Goal: Task Accomplishment & Management: Manage account settings

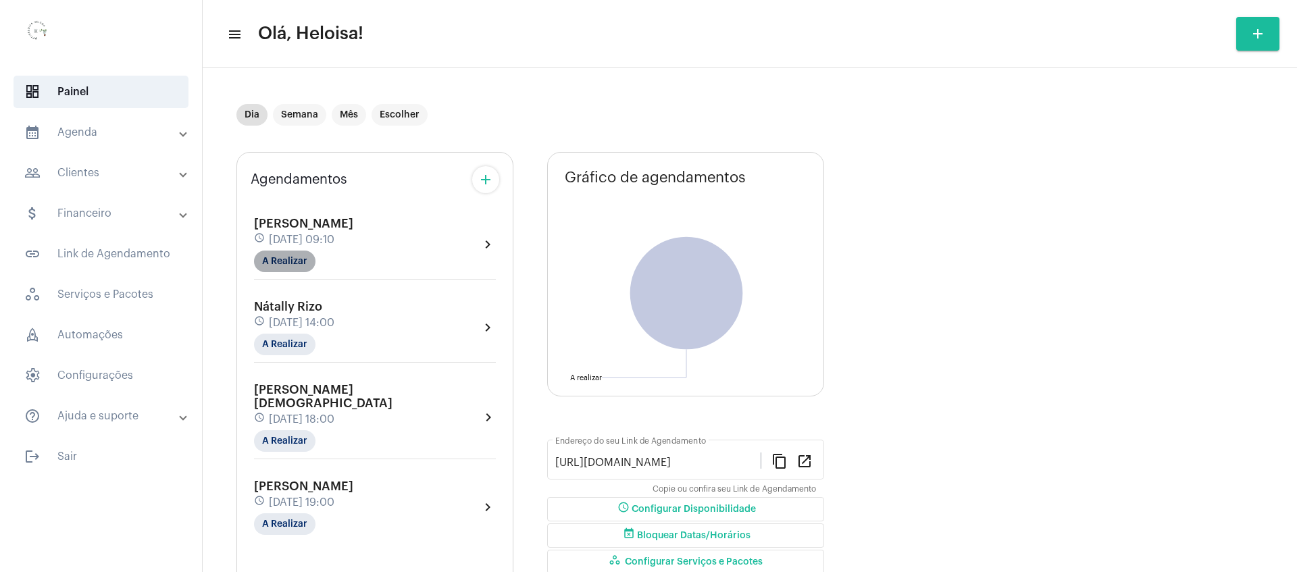
click at [291, 257] on mat-chip "A Realizar" at bounding box center [284, 262] width 61 height 22
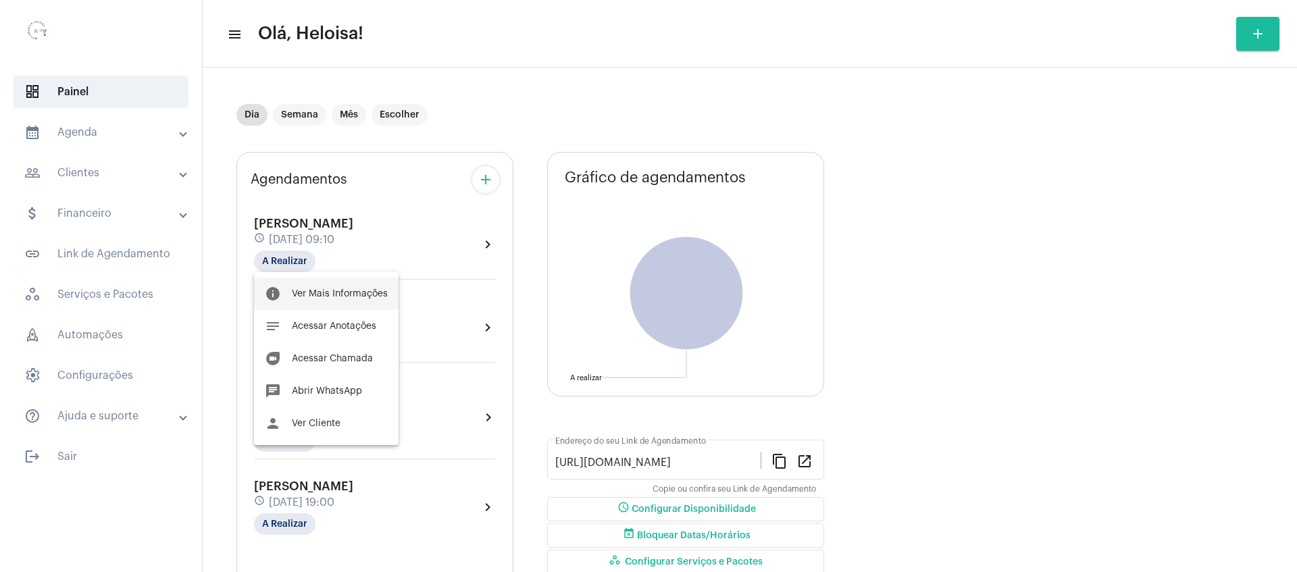
click at [332, 289] on button "info Ver Mais Informações" at bounding box center [326, 294] width 145 height 32
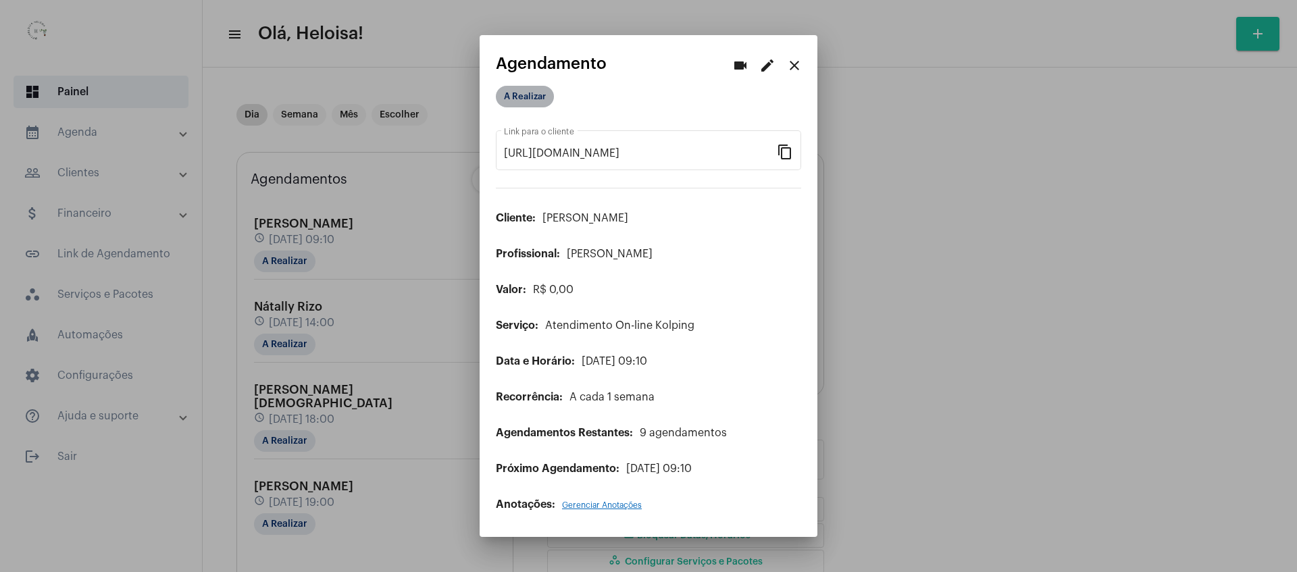
click at [534, 92] on mat-chip "A Realizar" at bounding box center [525, 97] width 58 height 22
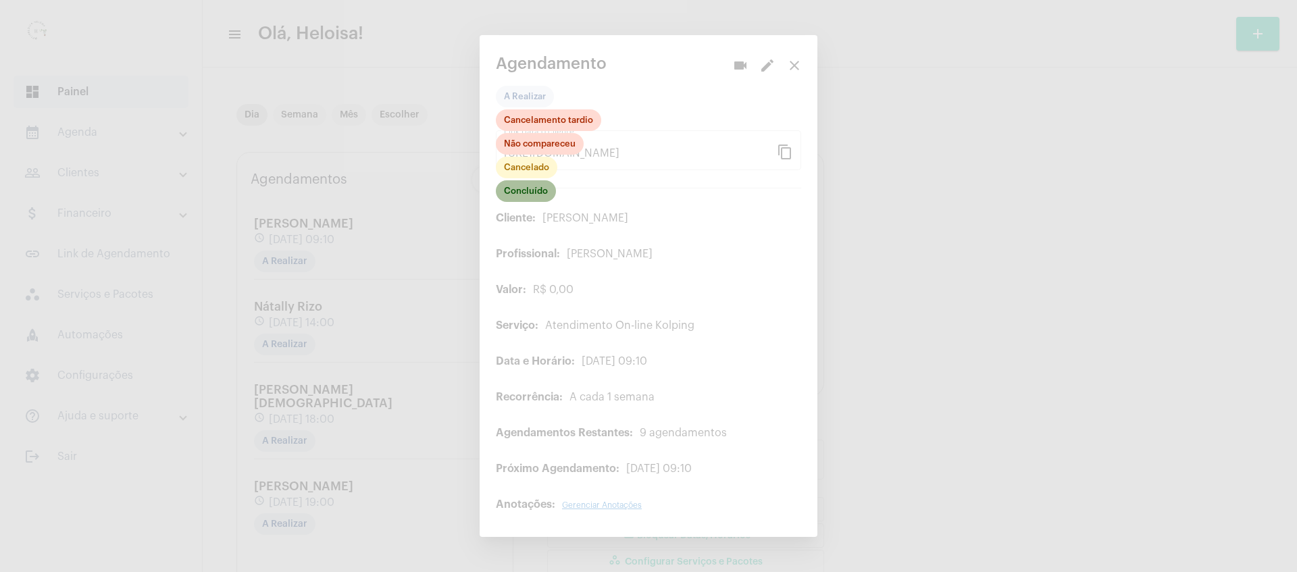
click at [529, 188] on mat-chip "Concluído" at bounding box center [526, 191] width 60 height 22
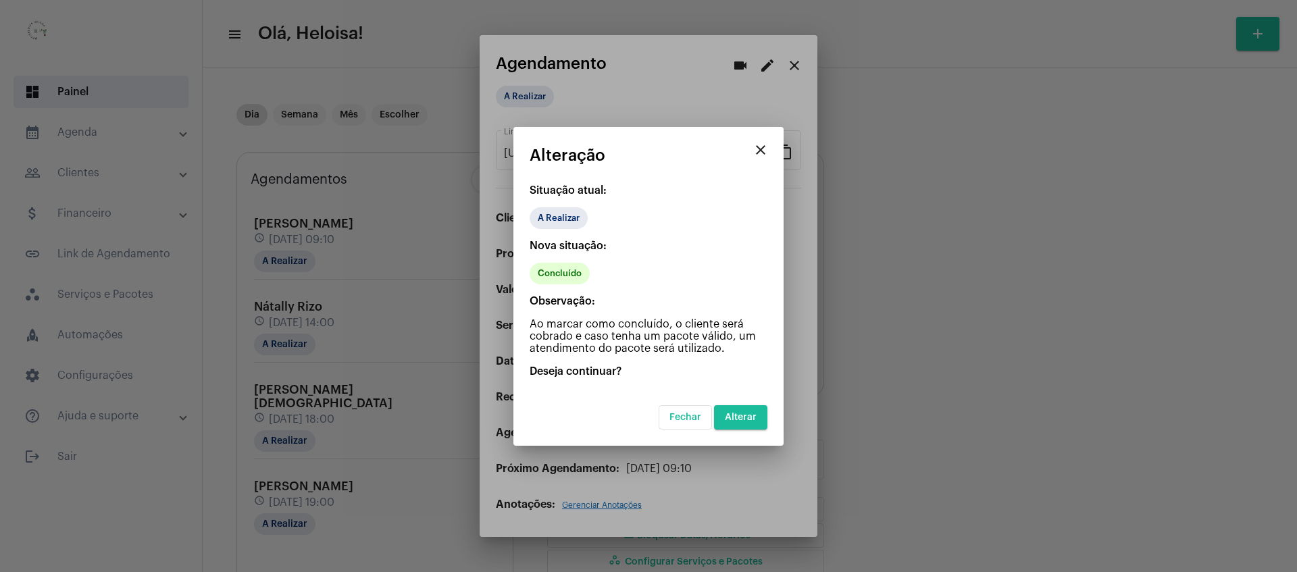
click at [756, 418] on span "Alterar" at bounding box center [741, 417] width 32 height 9
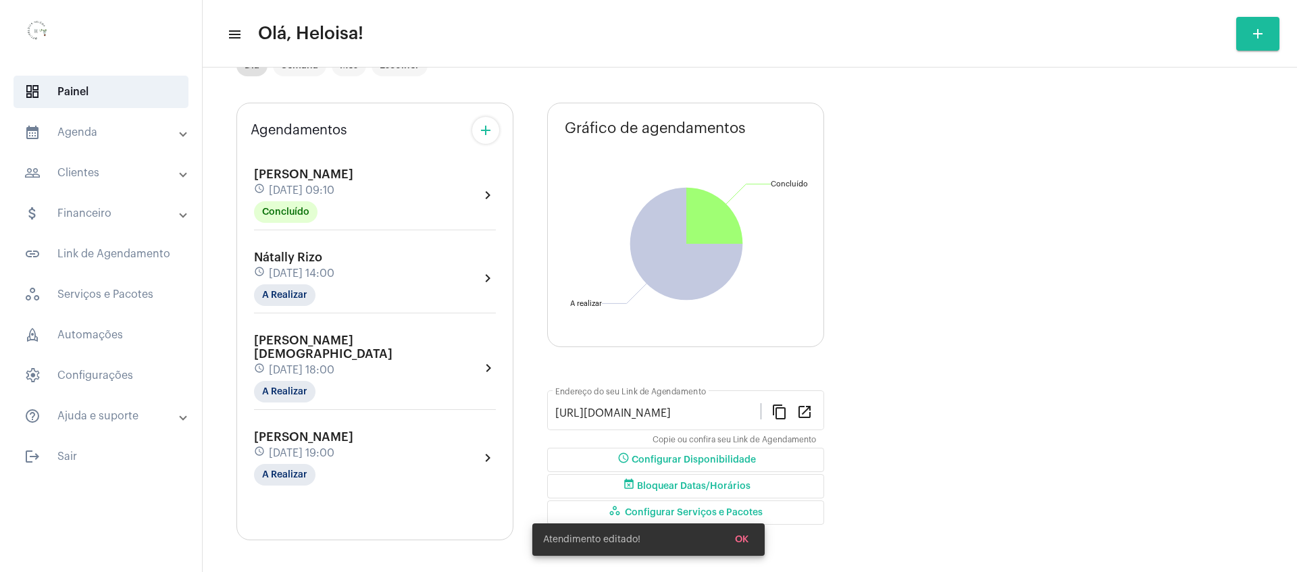
scroll to position [51, 0]
click at [277, 302] on mat-chip "A Realizar" at bounding box center [284, 293] width 61 height 22
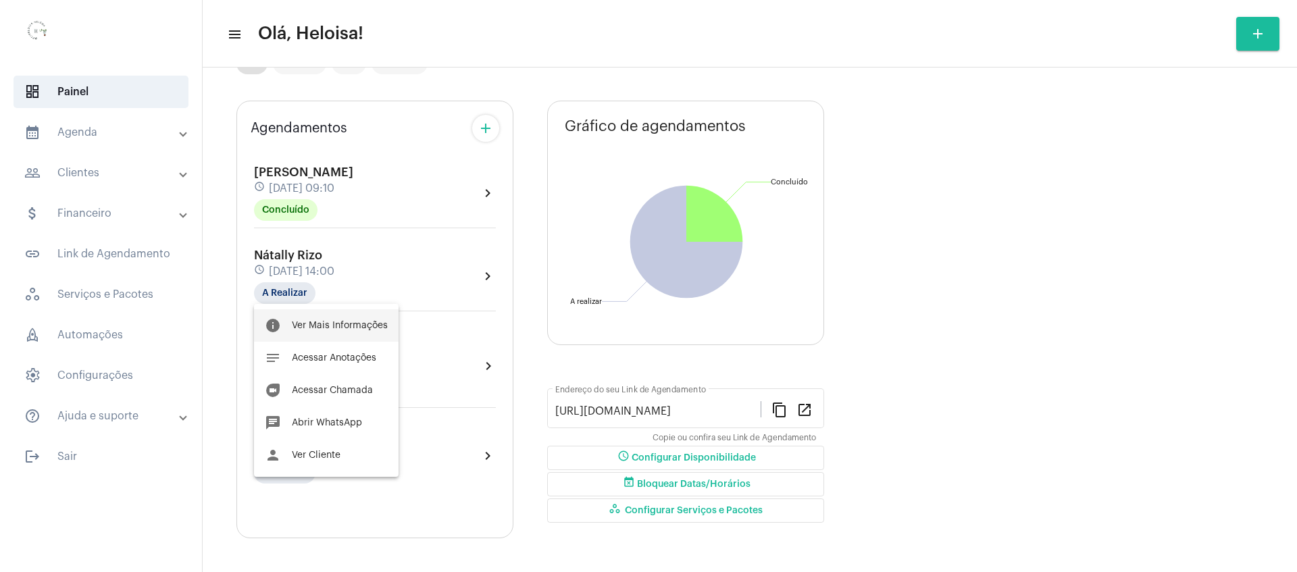
click at [314, 334] on button "info Ver Mais Informações" at bounding box center [326, 325] width 145 height 32
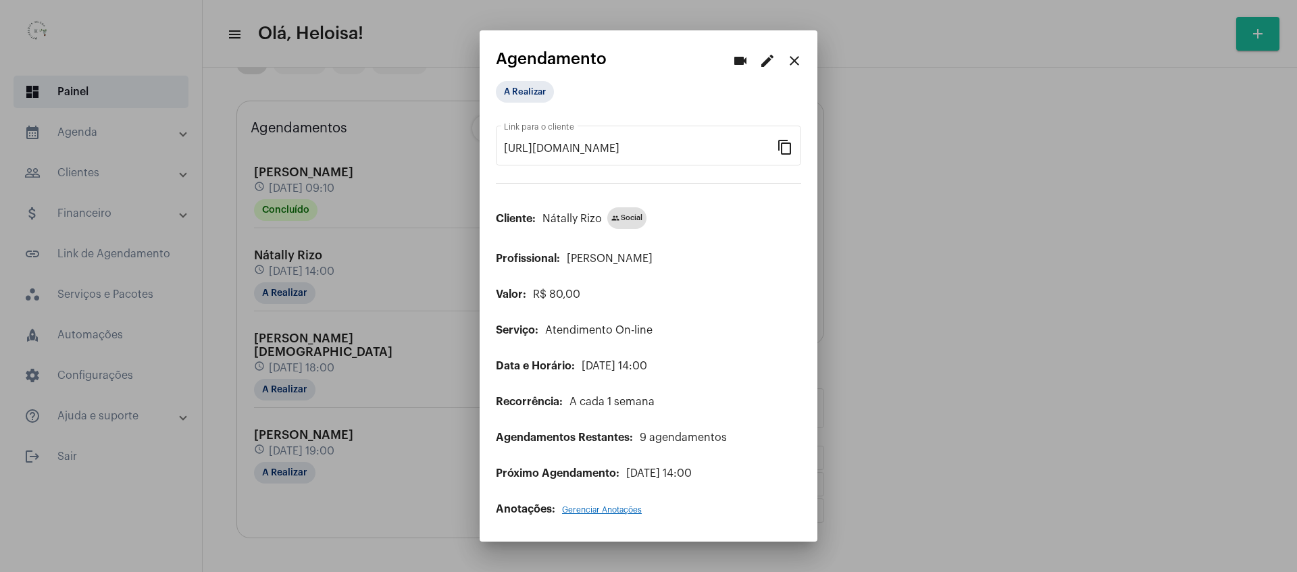
click at [532, 104] on div "A Realizar" at bounding box center [563, 91] width 141 height 27
click at [532, 99] on mat-chip "A Realizar" at bounding box center [525, 92] width 58 height 22
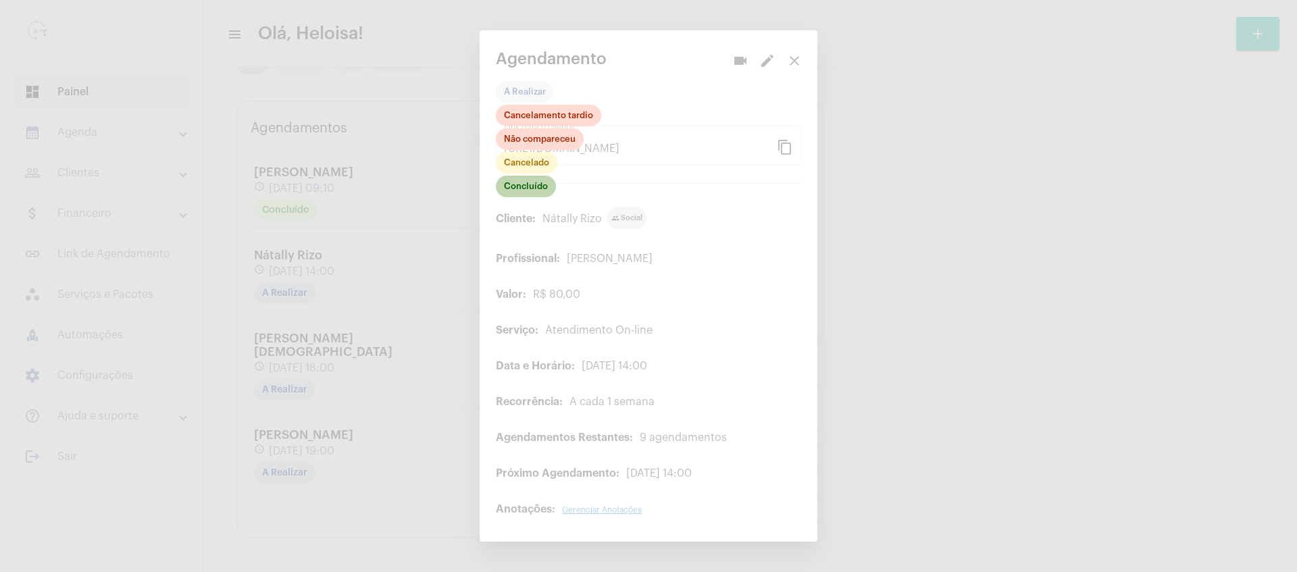
click at [536, 192] on mat-chip "Concluído" at bounding box center [526, 187] width 60 height 22
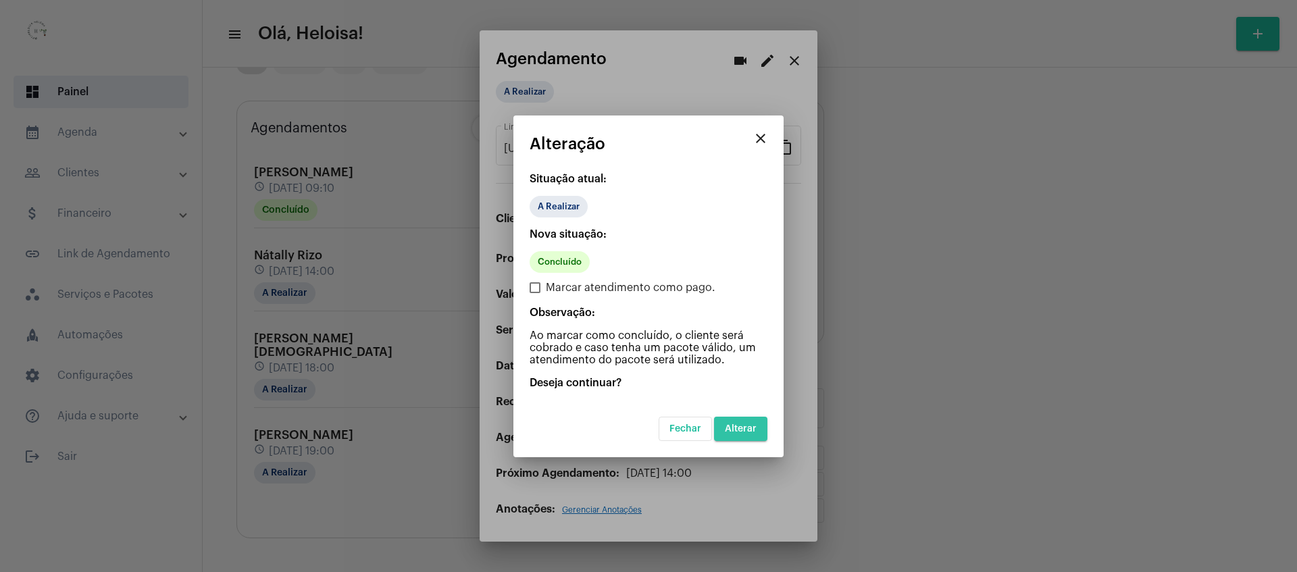
click at [753, 432] on span "Alterar" at bounding box center [741, 428] width 32 height 9
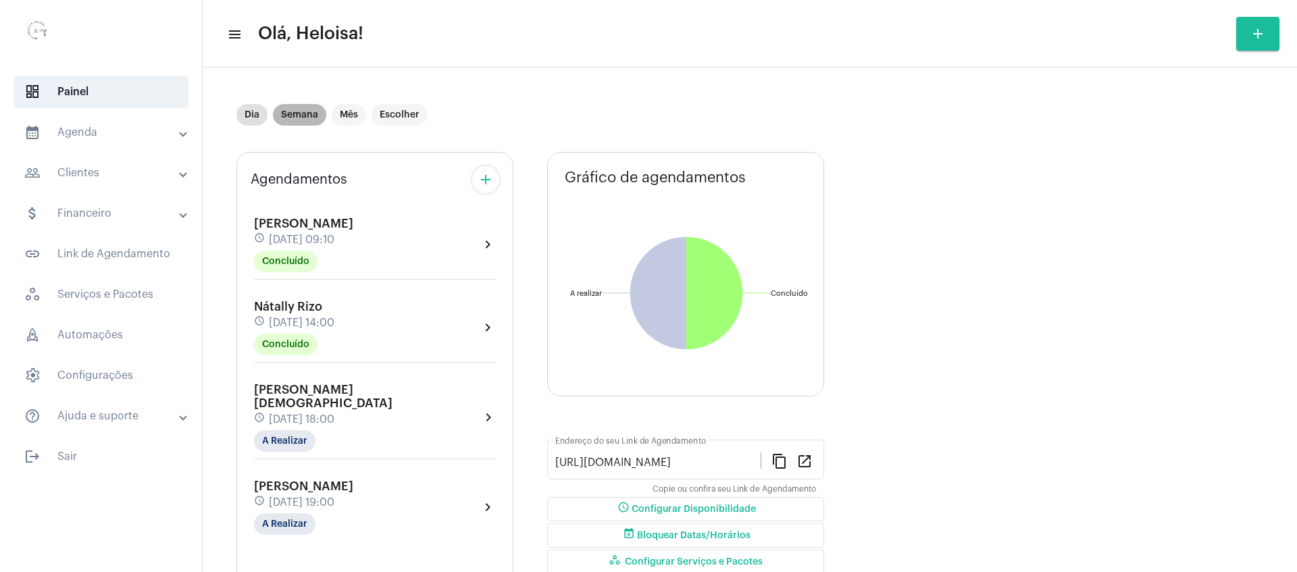
click at [316, 119] on mat-chip "Semana" at bounding box center [299, 115] width 53 height 22
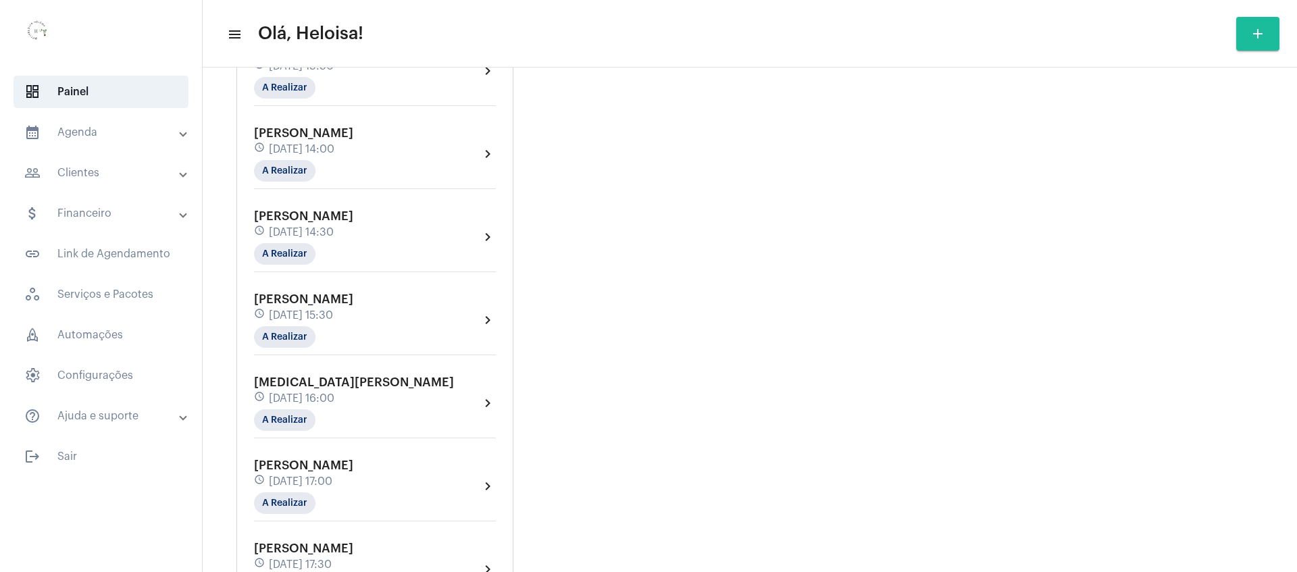
scroll to position [1351, 0]
click at [93, 216] on mat-panel-title "attach_money Financeiro" at bounding box center [102, 213] width 156 height 16
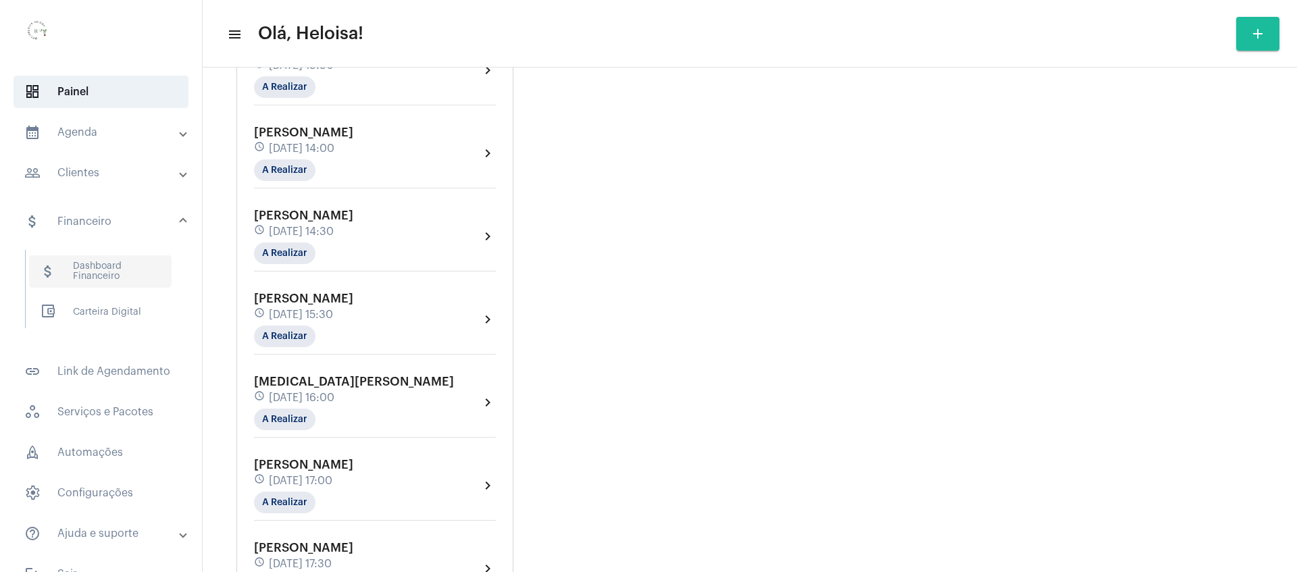
click at [113, 279] on span "attach_money Dashboard Financeiro" at bounding box center [100, 271] width 143 height 32
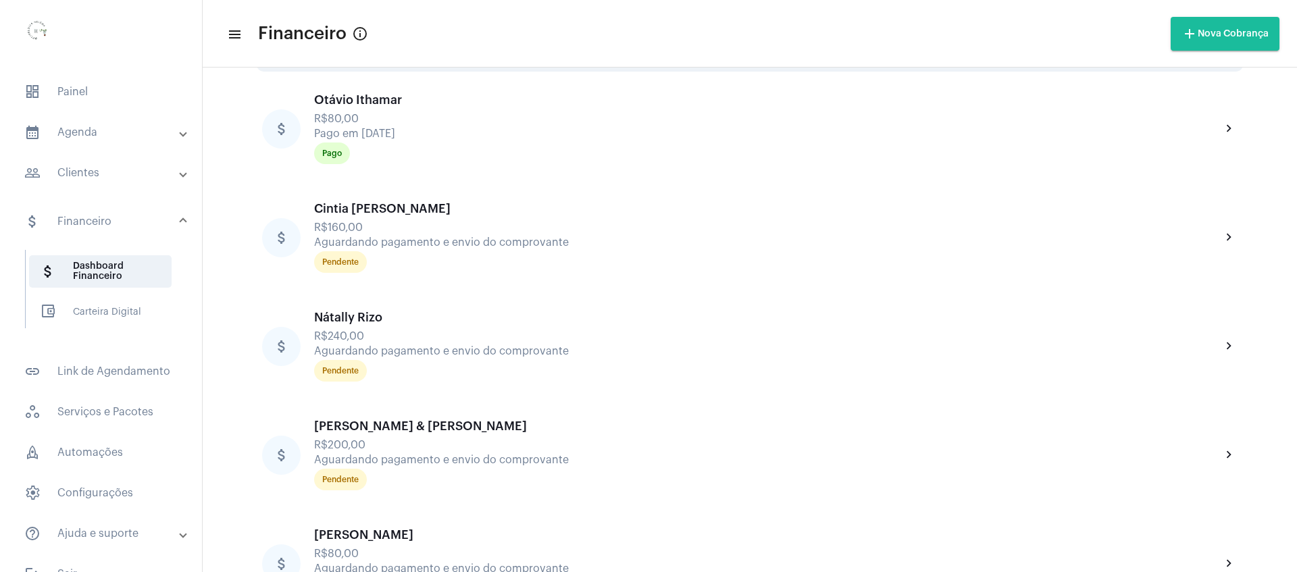
scroll to position [676, 0]
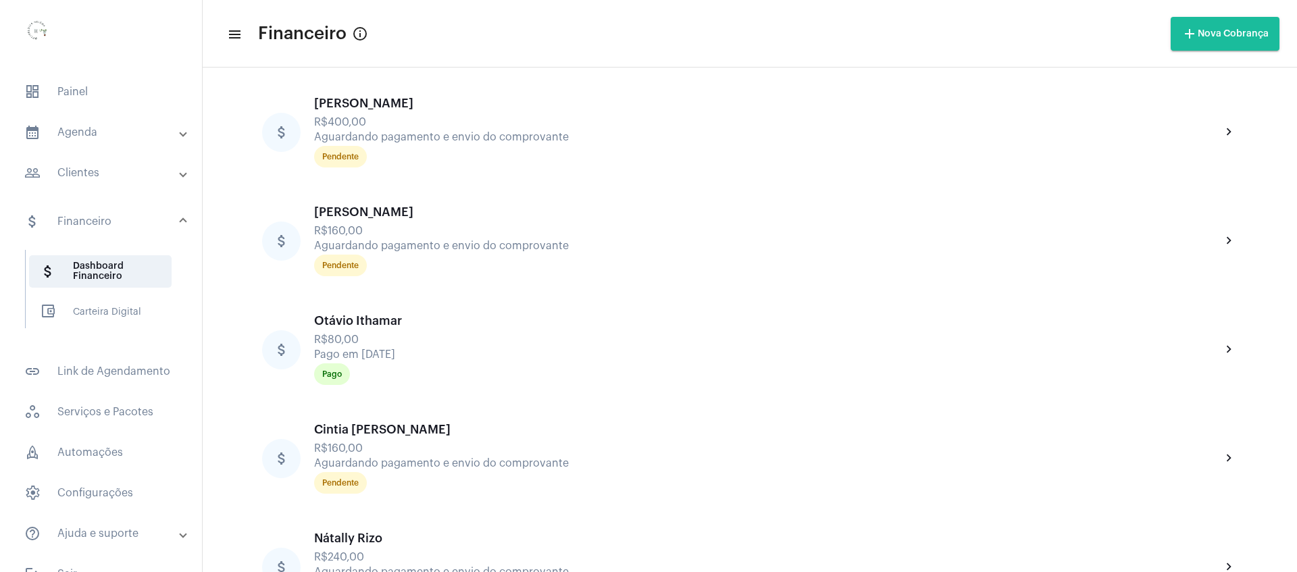
click at [108, 175] on mat-panel-title "people_outline Clientes" at bounding box center [102, 173] width 156 height 16
click at [105, 230] on span "people_outline Meus Clientes" at bounding box center [100, 231] width 143 height 32
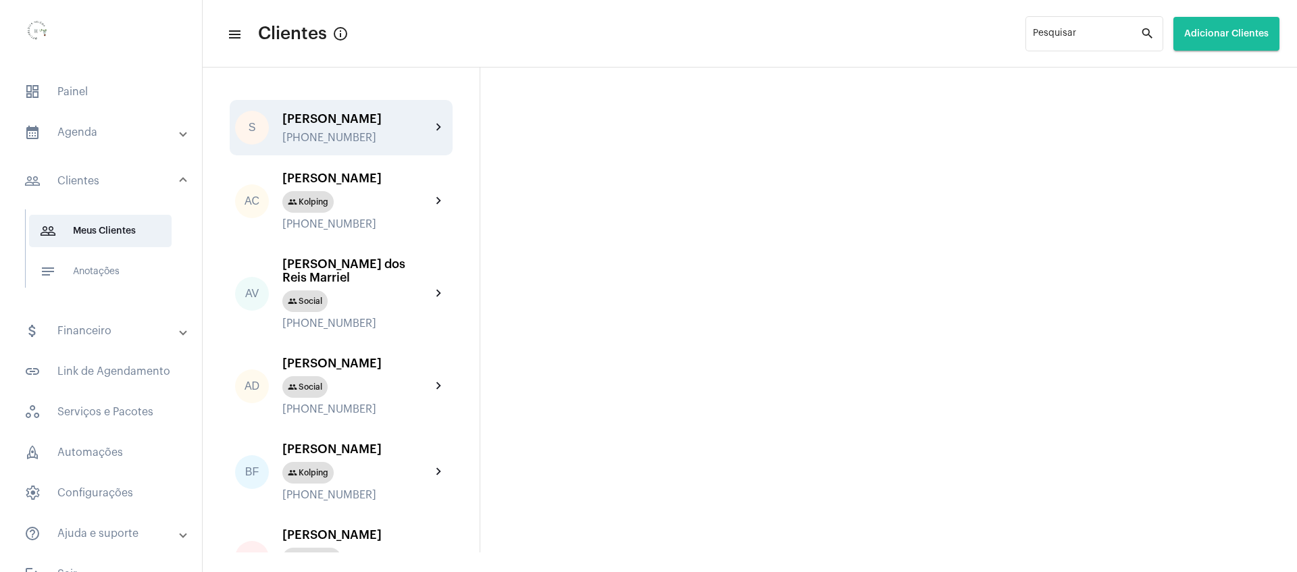
click at [337, 126] on div "[PERSON_NAME]" at bounding box center [356, 119] width 149 height 14
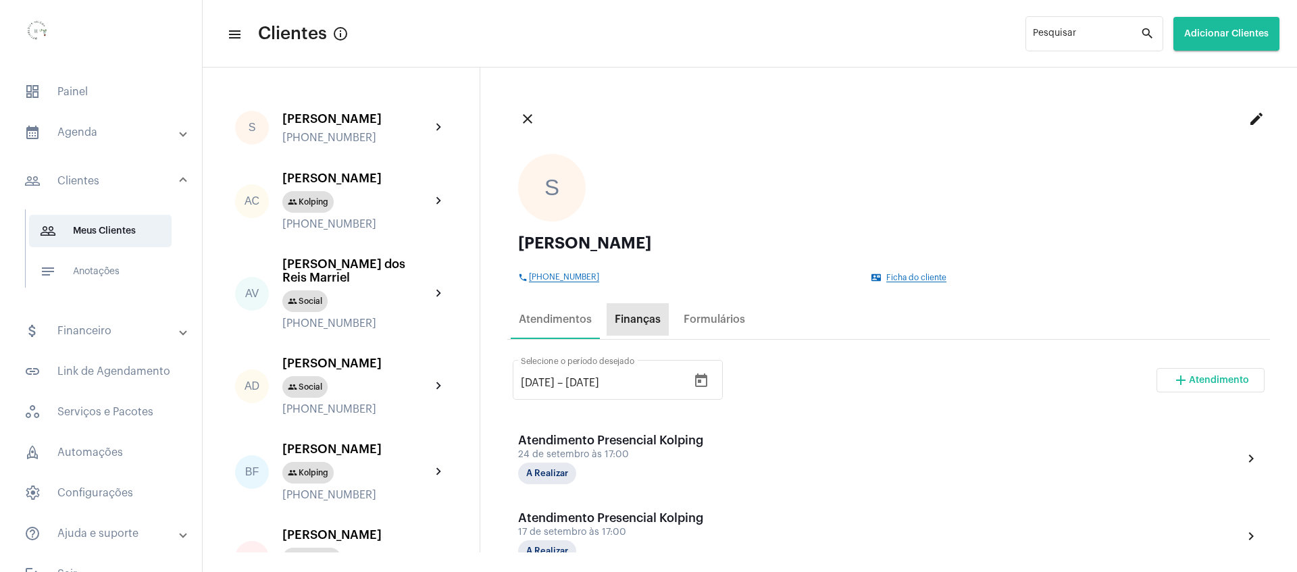
click at [644, 319] on div "Finanças" at bounding box center [638, 320] width 46 height 12
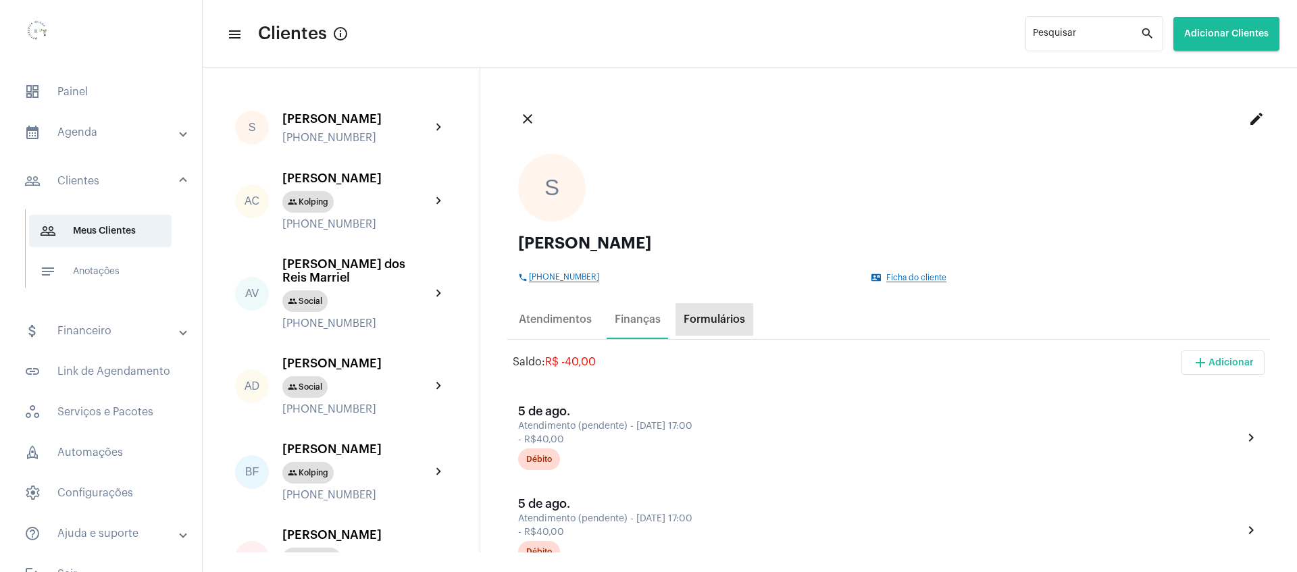
click at [707, 327] on div "Formulários" at bounding box center [715, 319] width 78 height 32
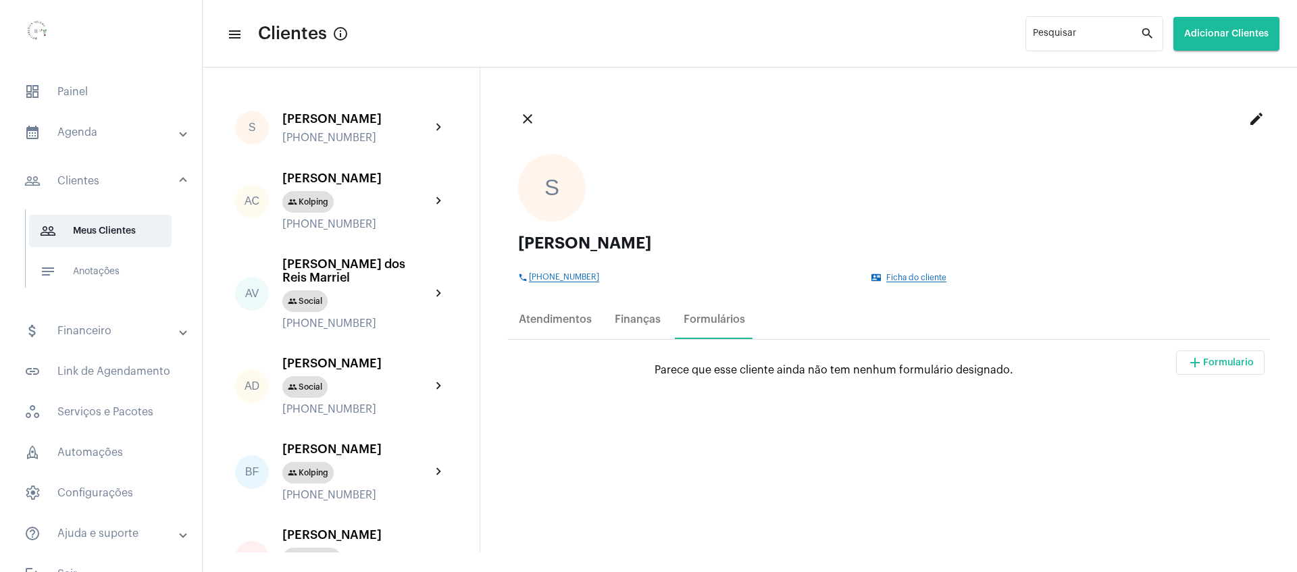
click at [905, 284] on div "S [PERSON_NAME] phone [PHONE_NUMBER] contact_mail Ficha do cliente" at bounding box center [888, 218] width 763 height 150
click at [1249, 119] on mat-icon "edit" at bounding box center [1257, 119] width 16 height 16
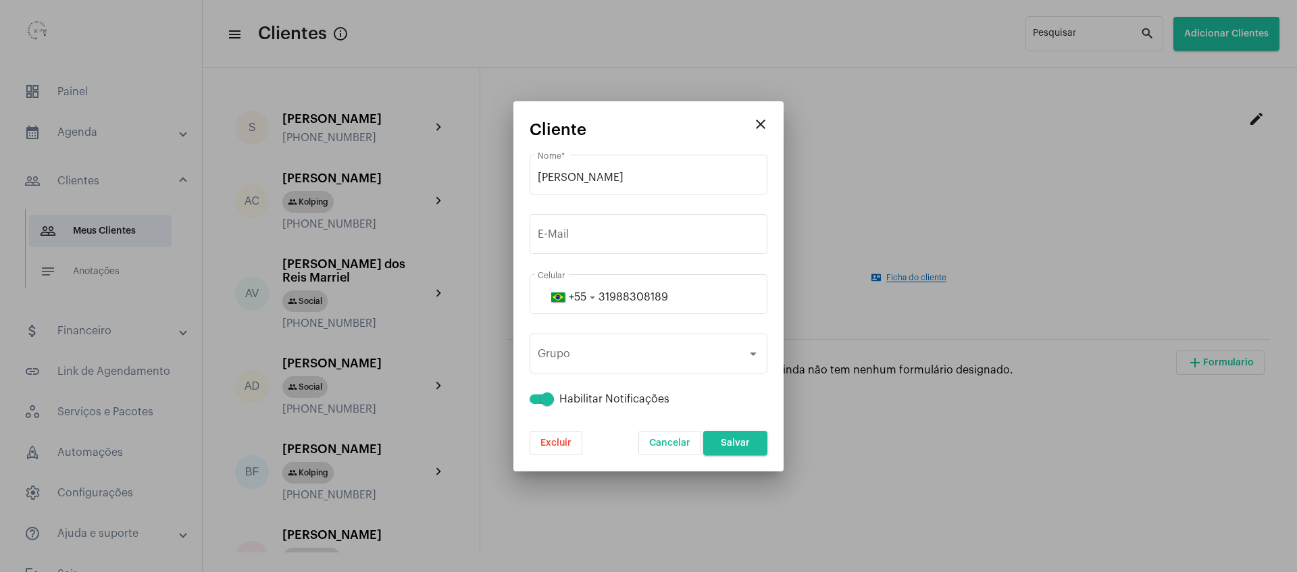
click at [1074, 199] on div at bounding box center [648, 286] width 1297 height 572
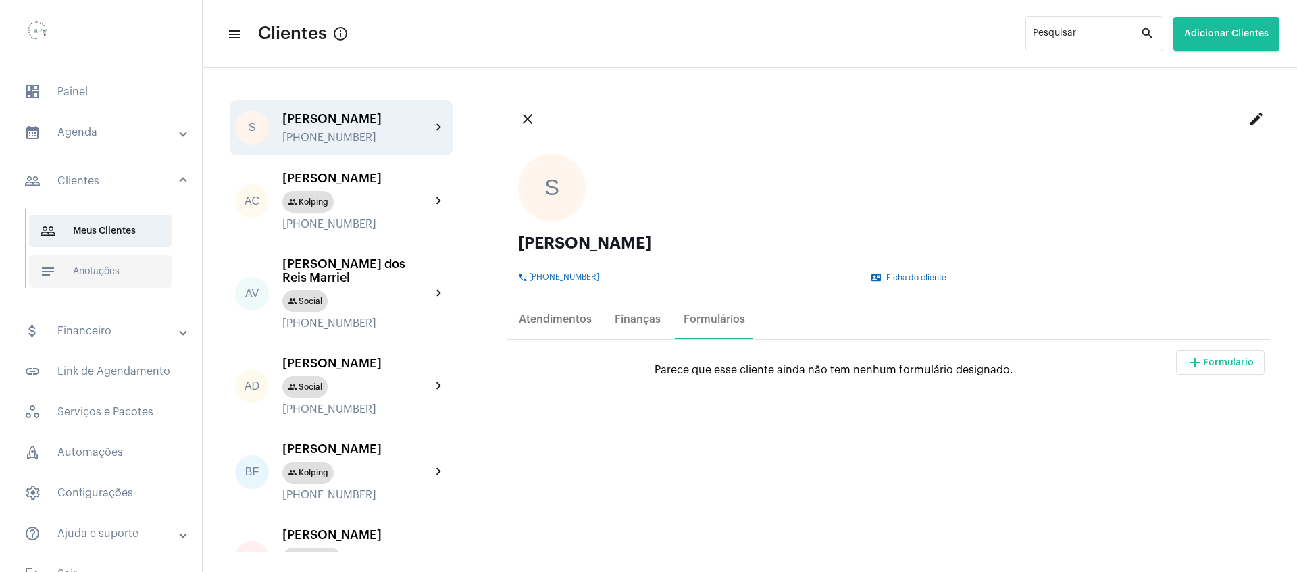
click at [103, 270] on span "notes Anotações" at bounding box center [100, 271] width 143 height 32
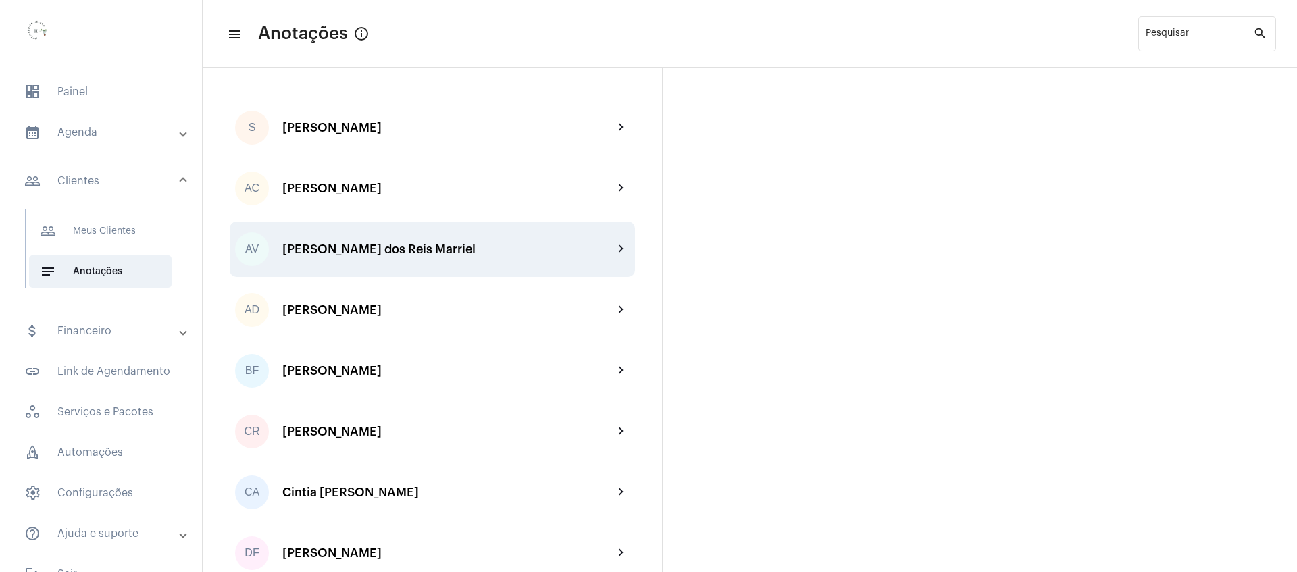
click at [375, 252] on div "[PERSON_NAME] dos Reis Marriel" at bounding box center [447, 250] width 331 height 14
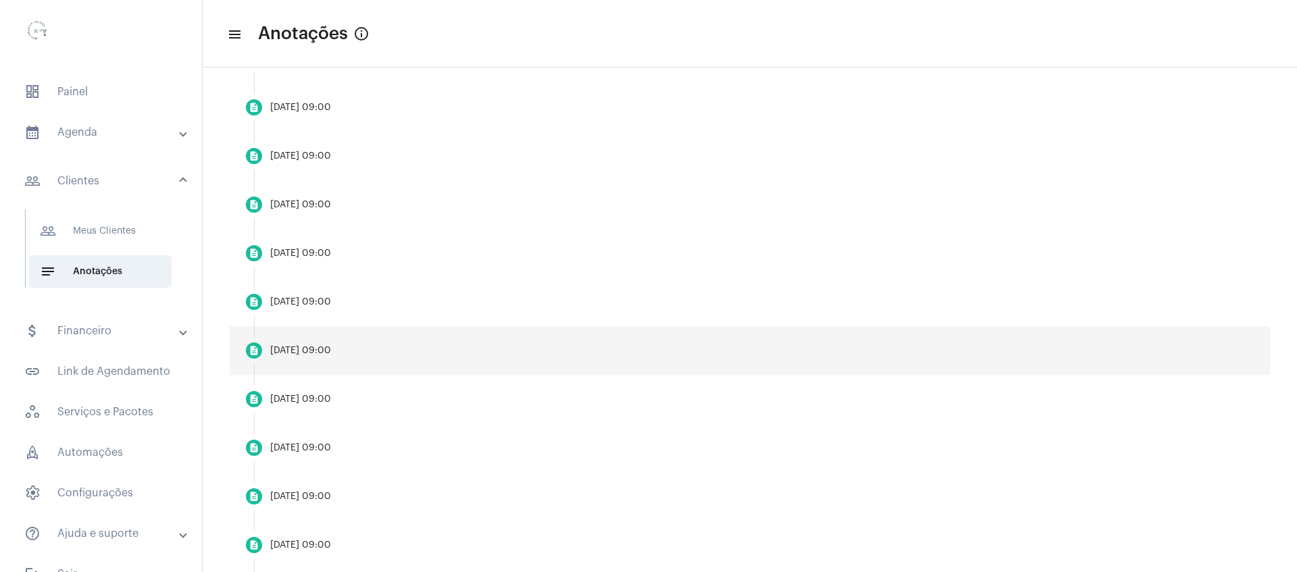
scroll to position [845, 0]
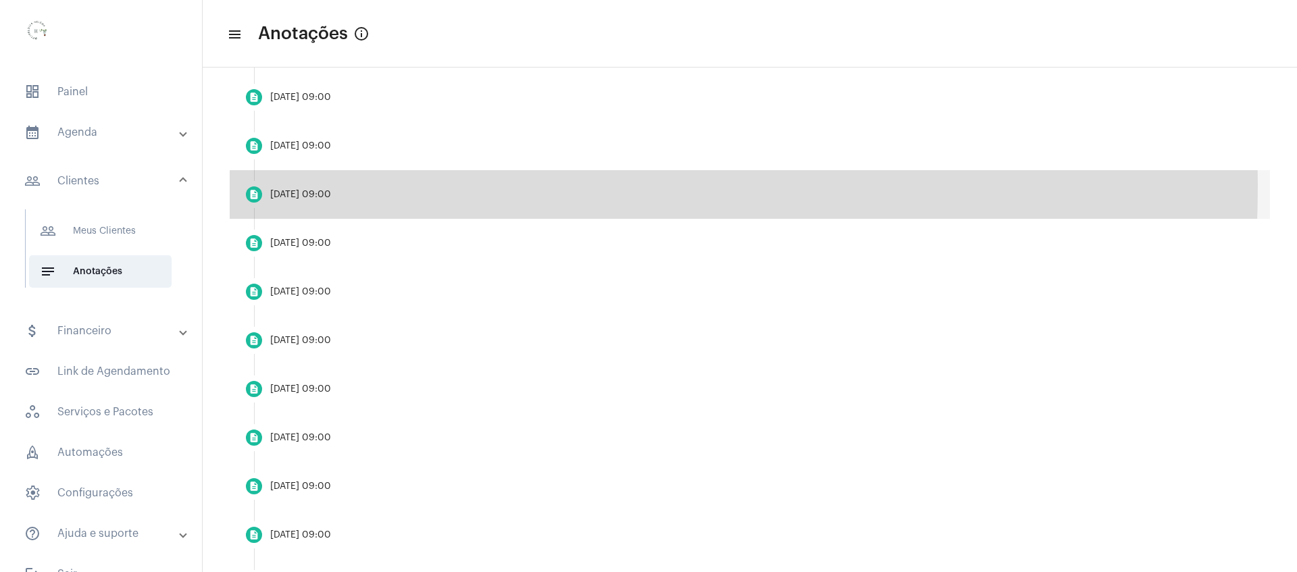
click at [299, 186] on mat-step-header "description [DATE] 09:00" at bounding box center [750, 194] width 1041 height 49
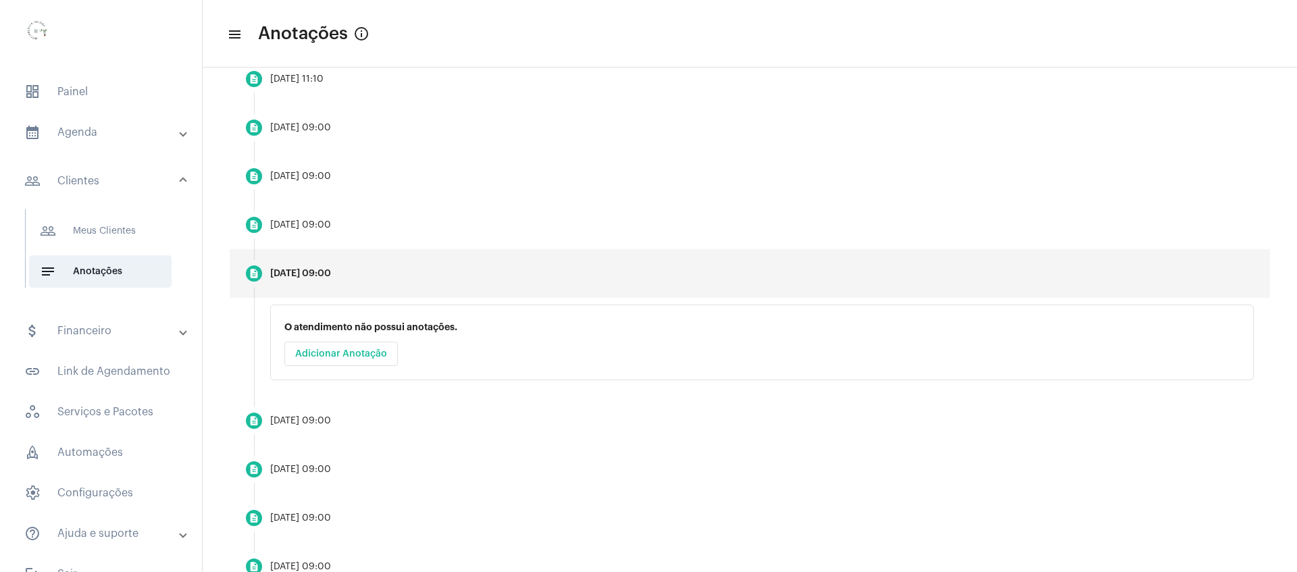
scroll to position [746, 0]
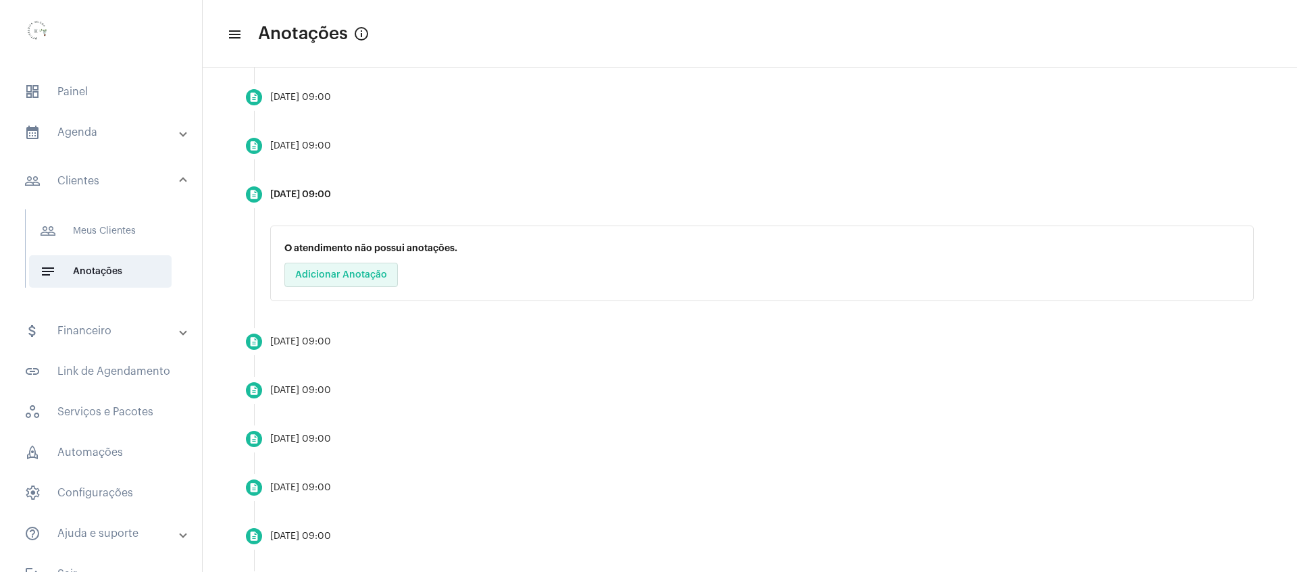
click at [345, 280] on button "Adicionar Anotação" at bounding box center [341, 275] width 114 height 24
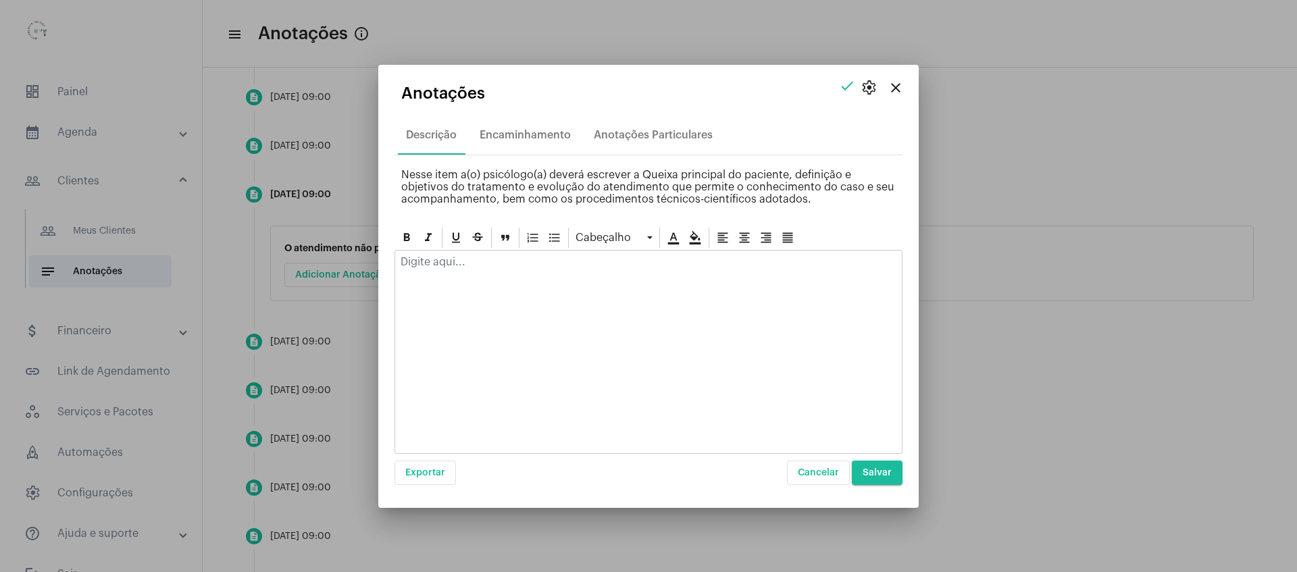
drag, startPoint x: 515, startPoint y: 312, endPoint x: 509, endPoint y: 296, distance: 16.5
click at [514, 311] on div at bounding box center [649, 352] width 508 height 204
click at [497, 276] on div at bounding box center [648, 266] width 507 height 30
click at [896, 91] on mat-icon "close" at bounding box center [896, 88] width 16 height 16
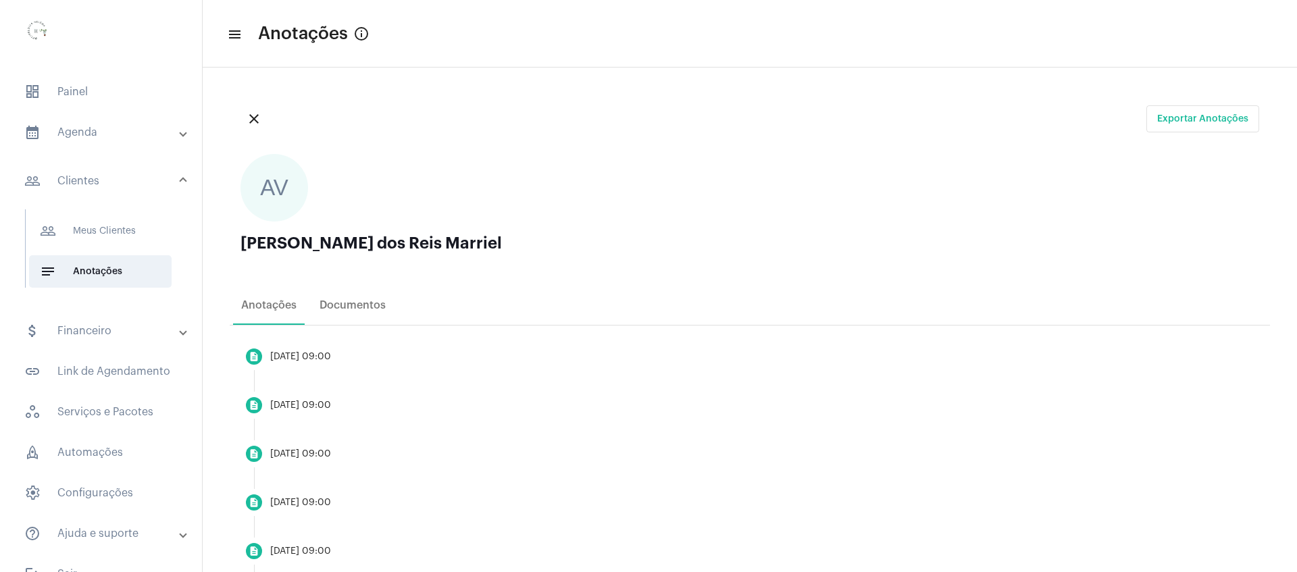
click at [39, 28] on img at bounding box center [38, 34] width 54 height 54
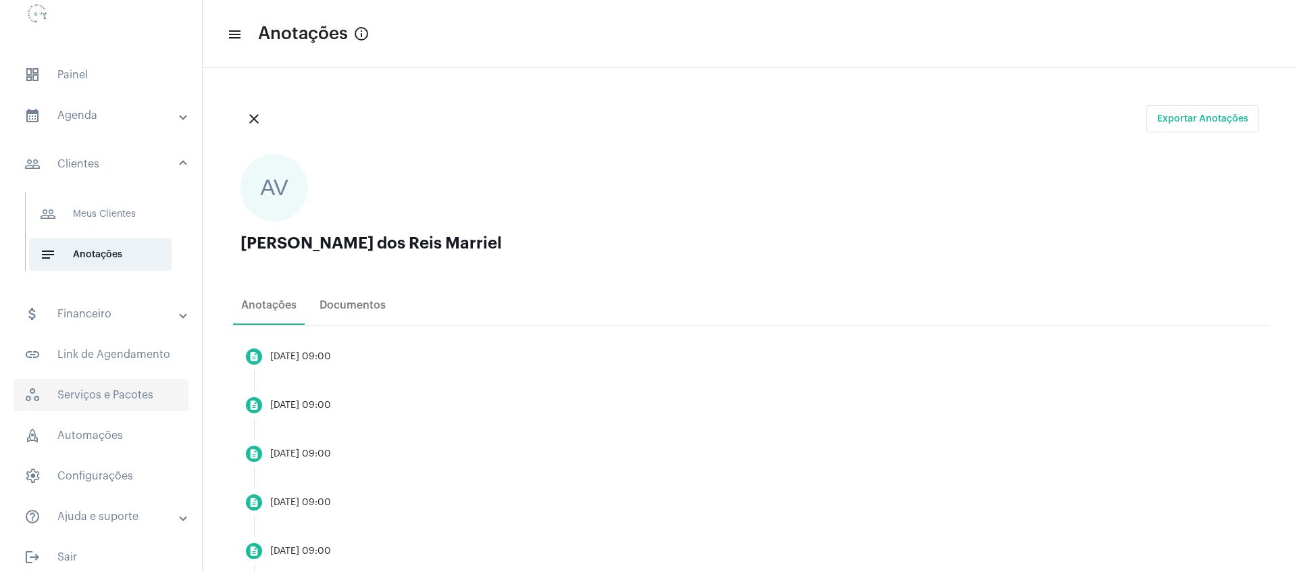
scroll to position [26, 0]
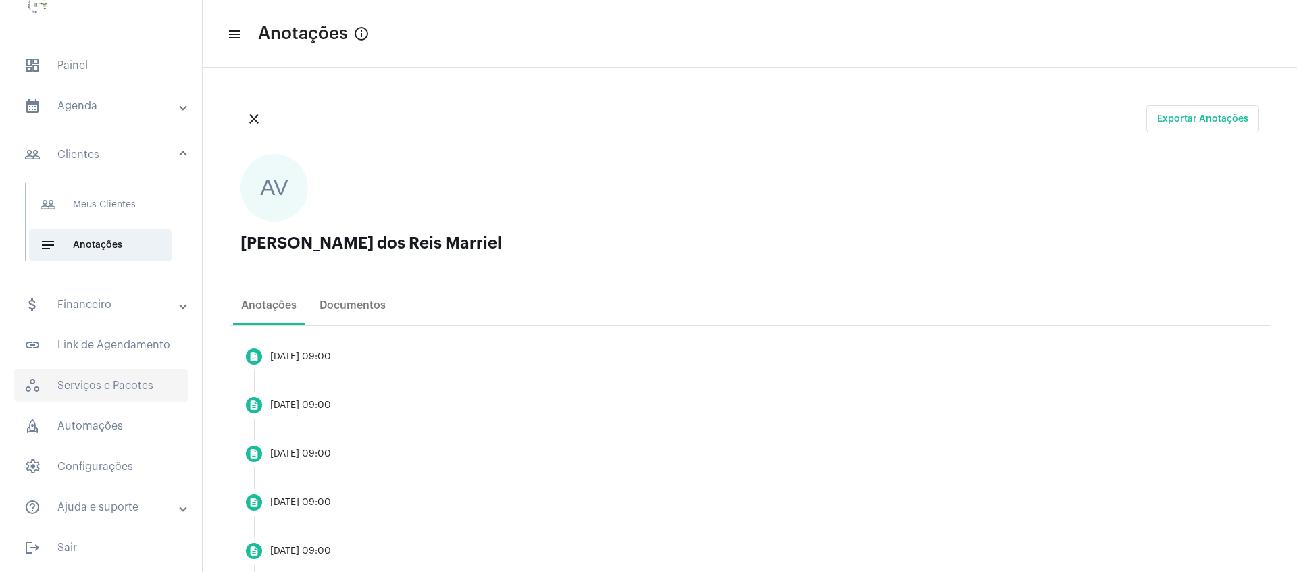
click at [102, 388] on span "workspaces_outlined Serviços e Pacotes" at bounding box center [101, 386] width 175 height 32
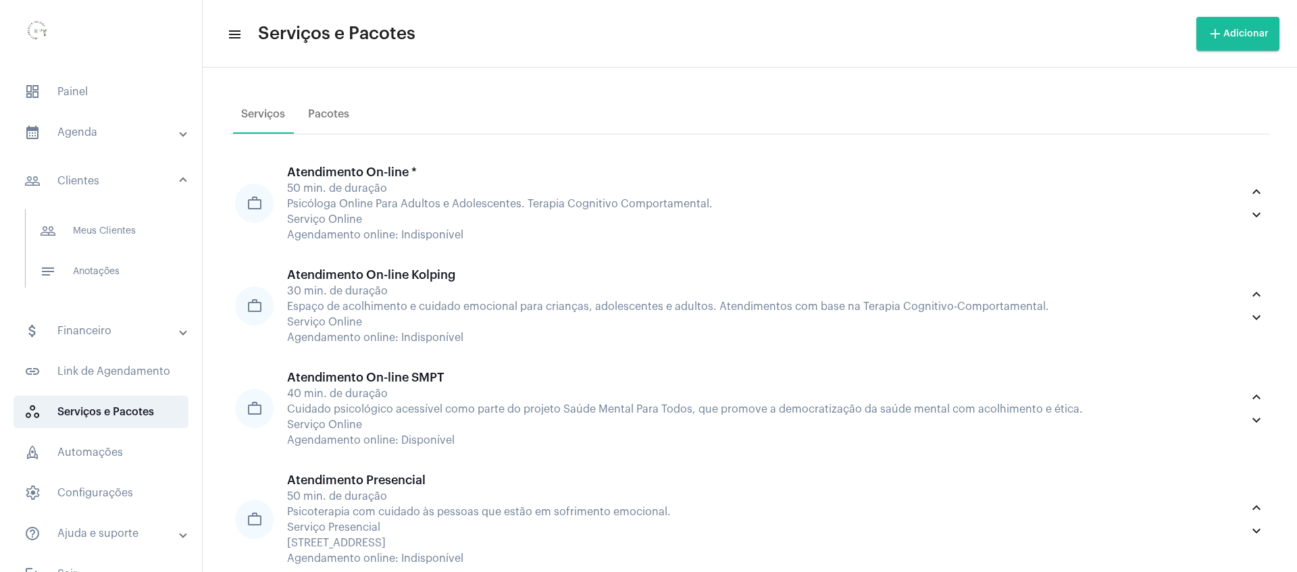
click at [88, 136] on mat-panel-title "calendar_month_outlined Agenda" at bounding box center [102, 132] width 156 height 16
click at [95, 93] on span "dashboard Painel" at bounding box center [101, 92] width 175 height 32
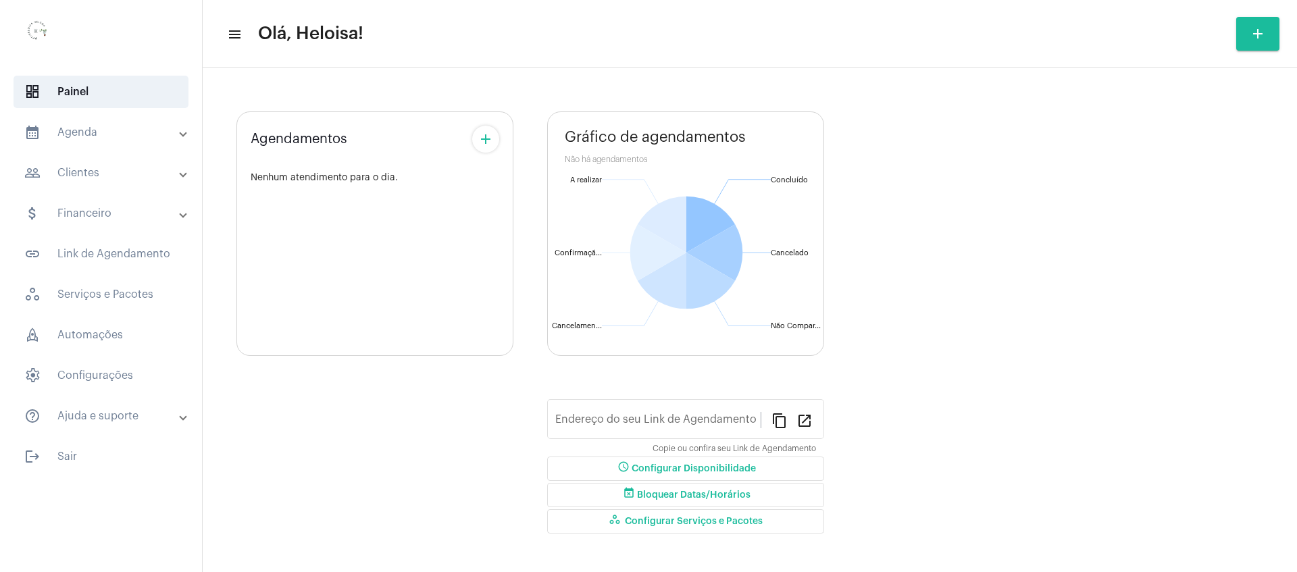
type input "[URL][DOMAIN_NAME]"
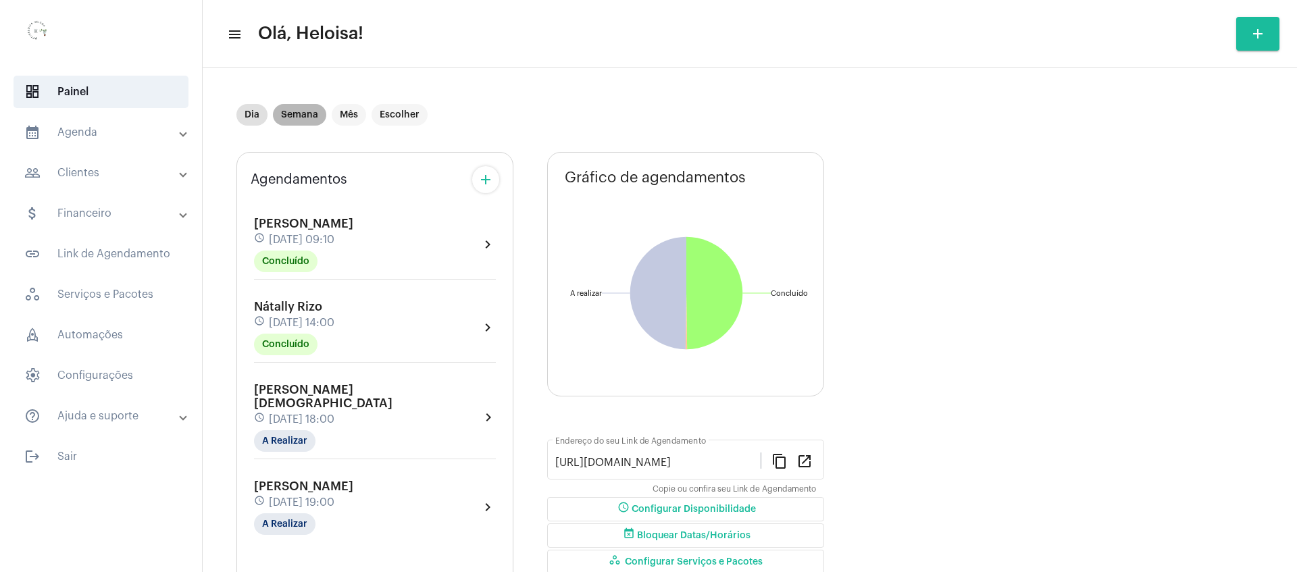
click at [292, 114] on mat-chip "Semana" at bounding box center [299, 115] width 53 height 22
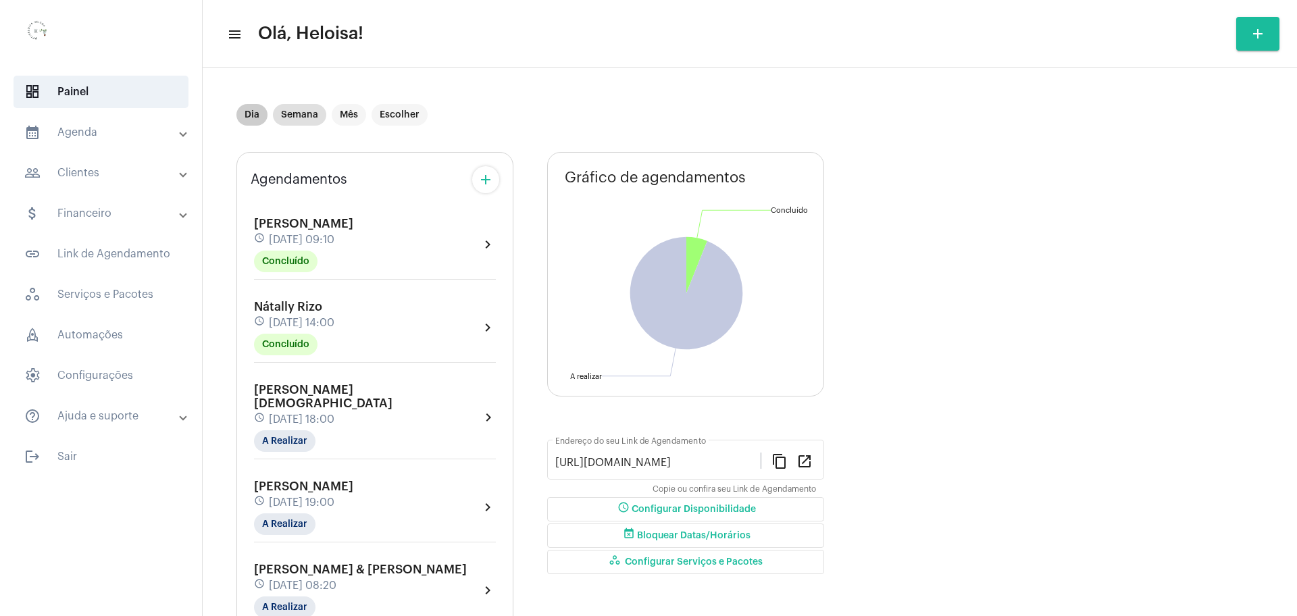
click at [251, 114] on mat-chip "Dia" at bounding box center [252, 115] width 31 height 22
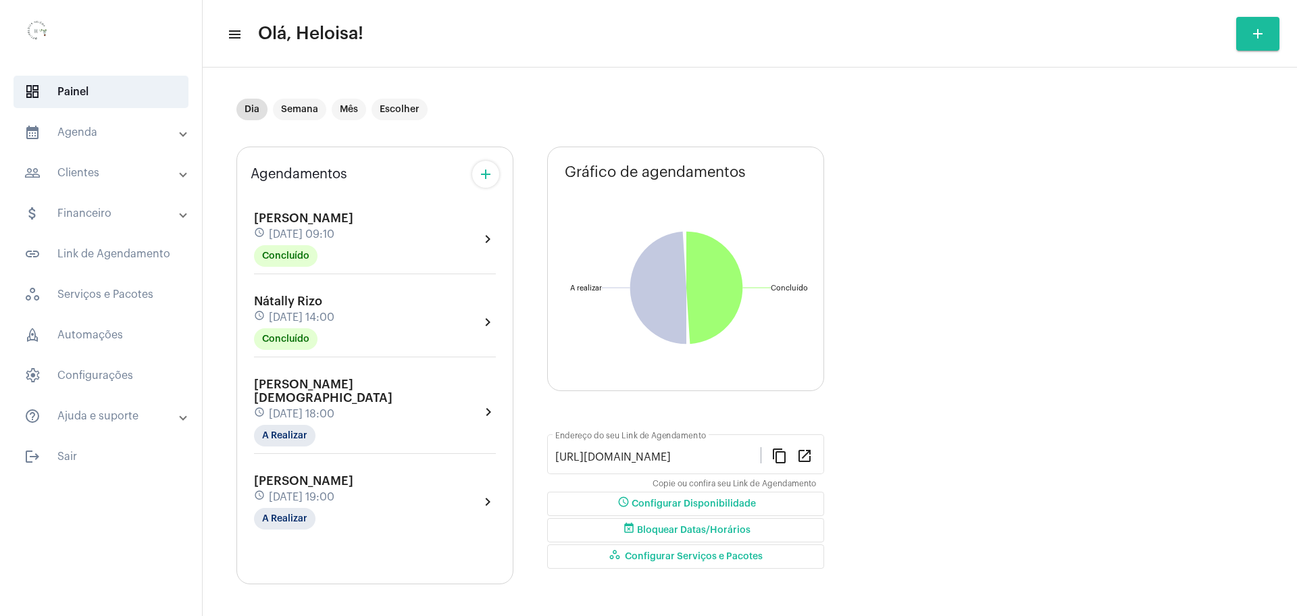
scroll to position [7, 0]
click at [314, 405] on div "schedule [DATE] 18:00" at bounding box center [367, 412] width 226 height 15
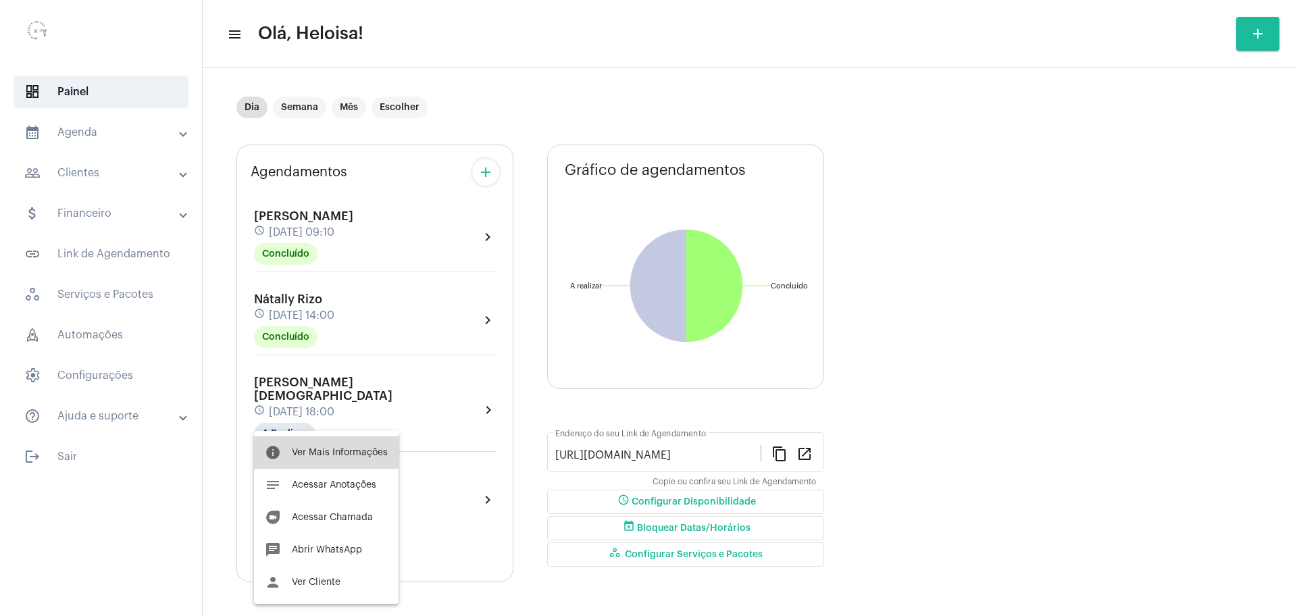
click at [337, 453] on span "Ver Mais Informações" at bounding box center [340, 452] width 96 height 9
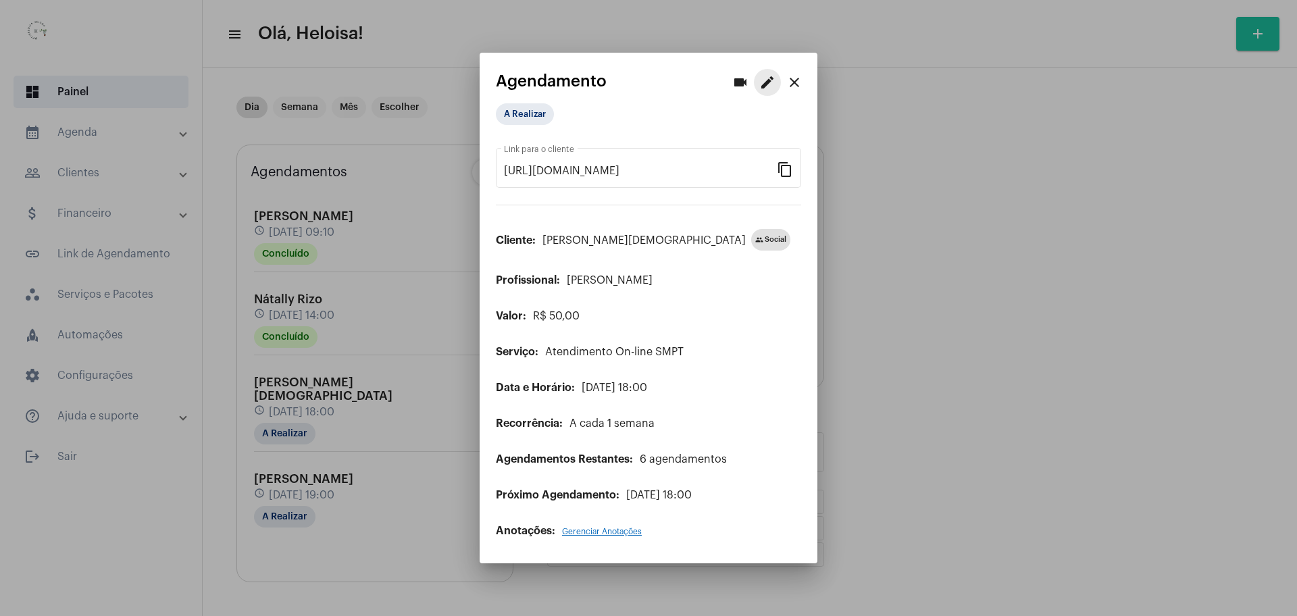
click at [766, 79] on mat-icon "edit" at bounding box center [768, 82] width 16 height 16
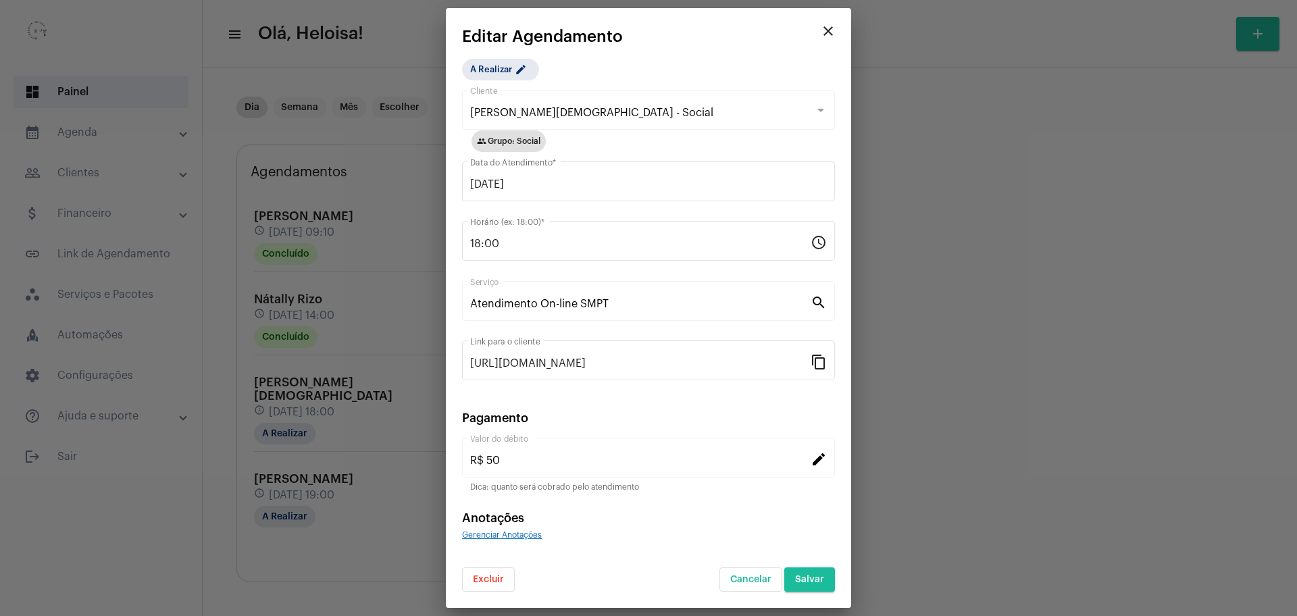
click at [498, 584] on button "Excluir" at bounding box center [488, 580] width 53 height 24
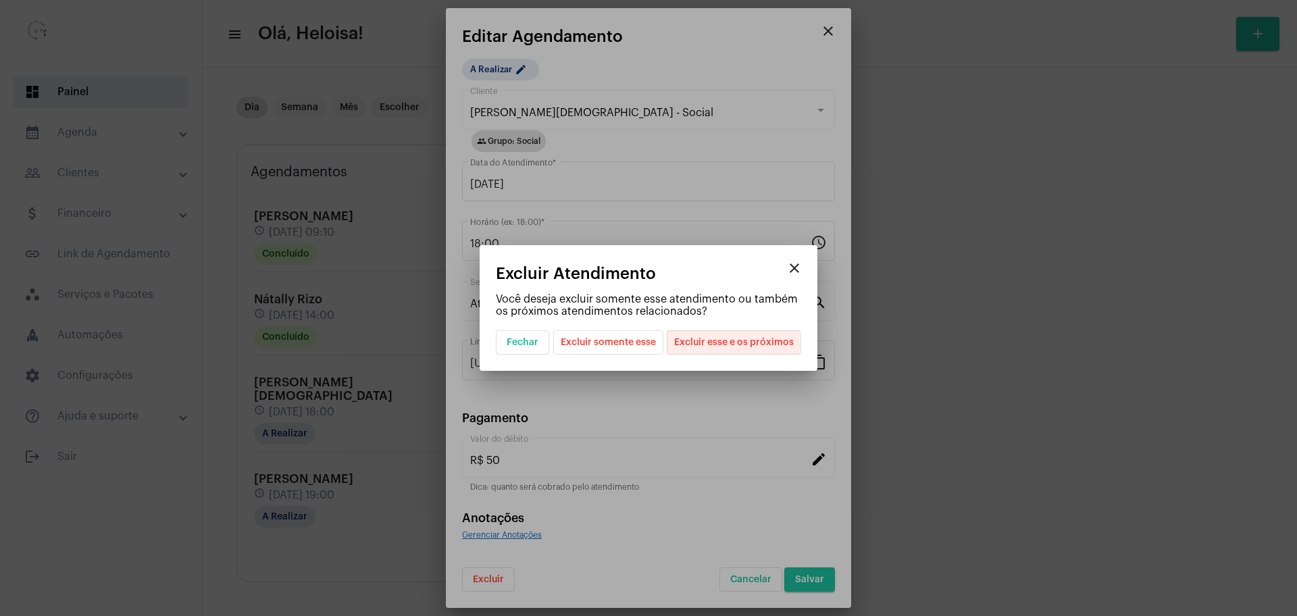
click at [720, 344] on span "Excluir esse e os próximos" at bounding box center [734, 342] width 120 height 23
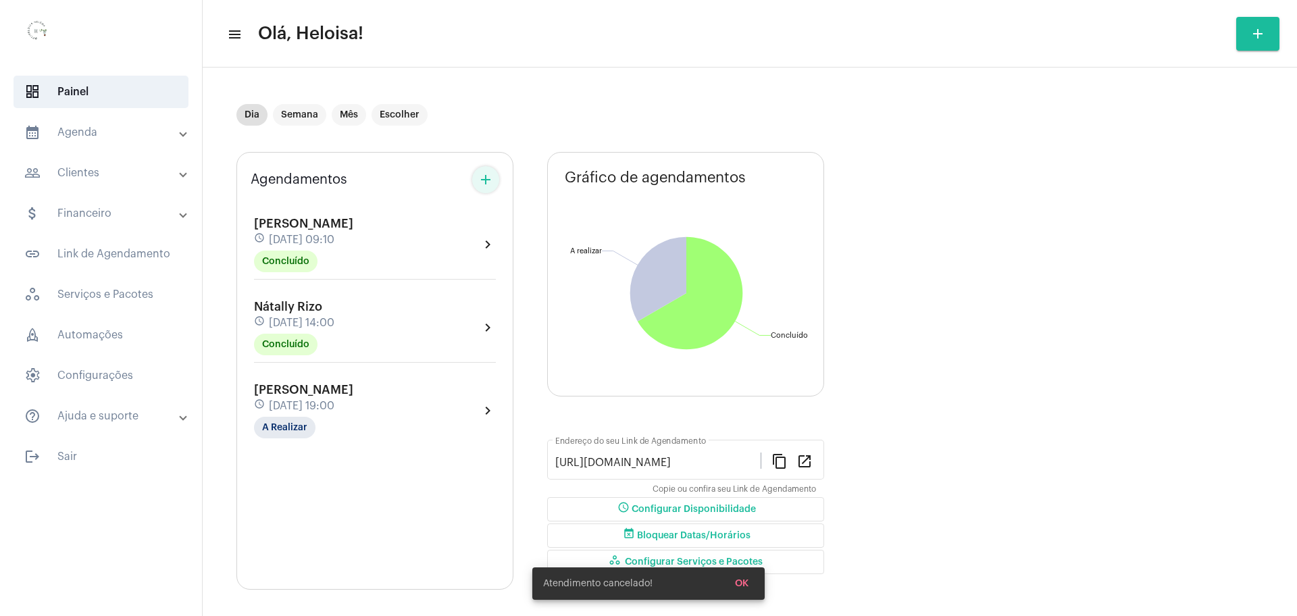
click at [485, 180] on mat-icon "add" at bounding box center [486, 180] width 16 height 16
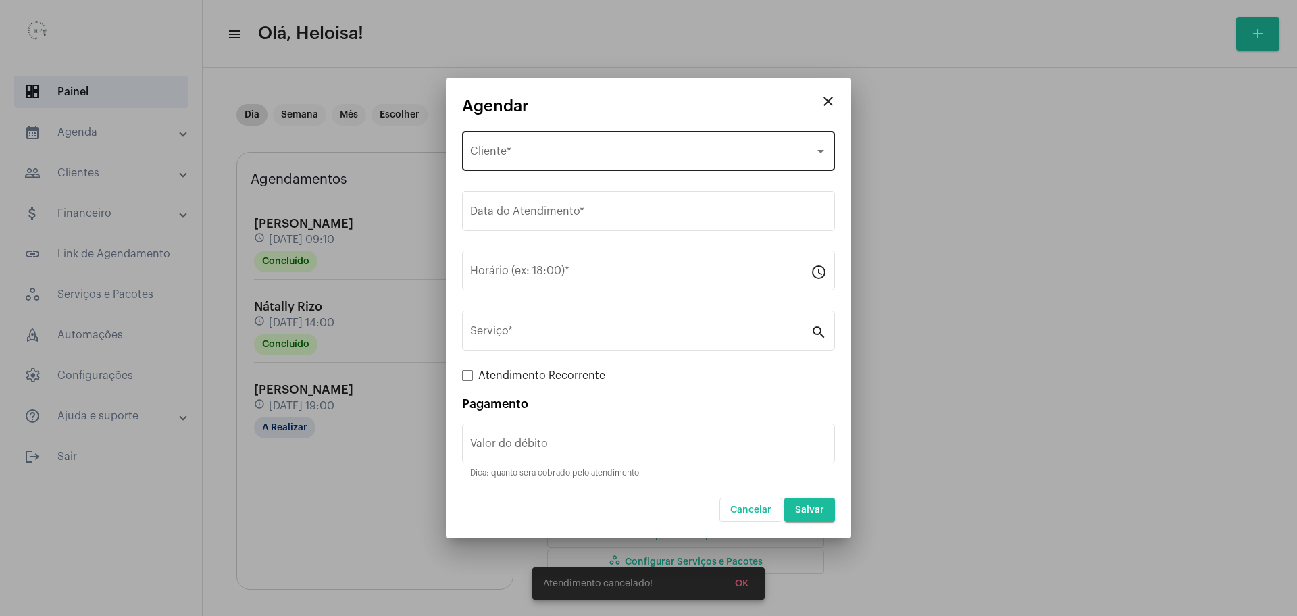
click at [520, 153] on span "Selecione o Cliente" at bounding box center [642, 154] width 345 height 12
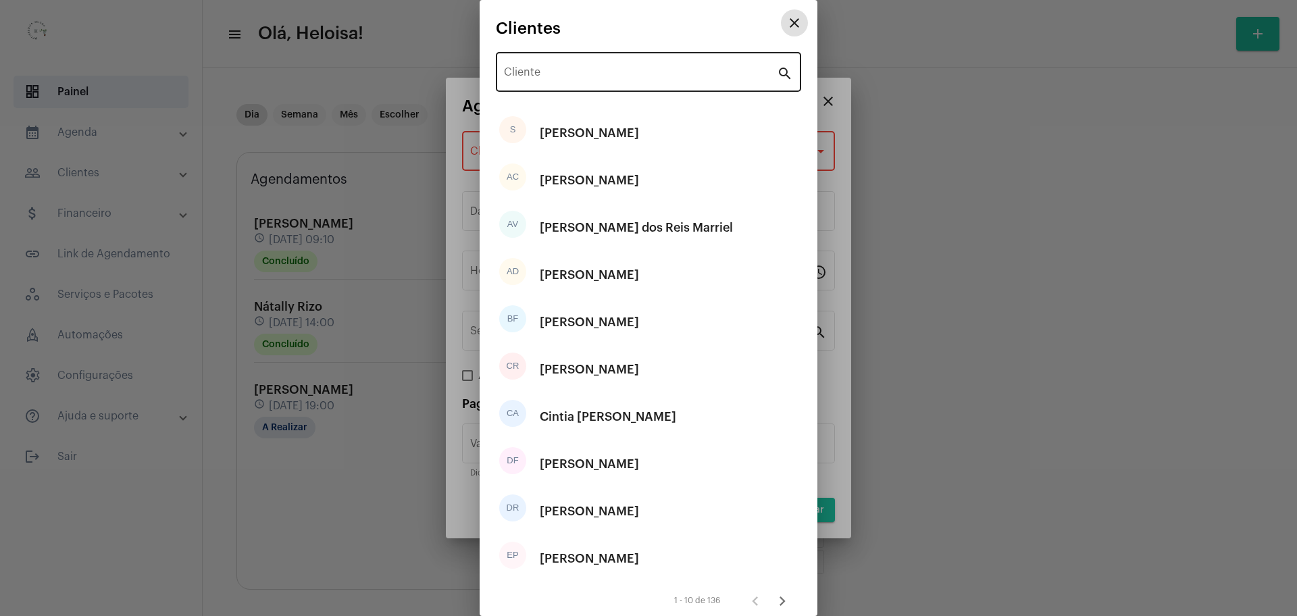
click at [518, 76] on input "Cliente" at bounding box center [640, 75] width 273 height 12
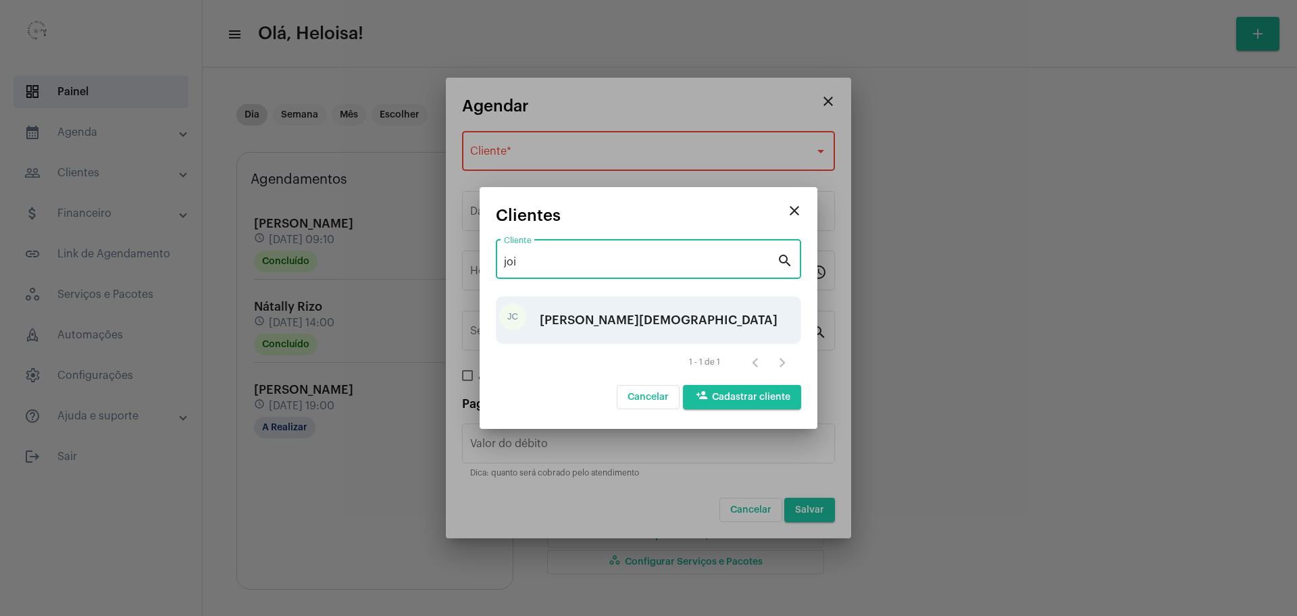
type input "joi"
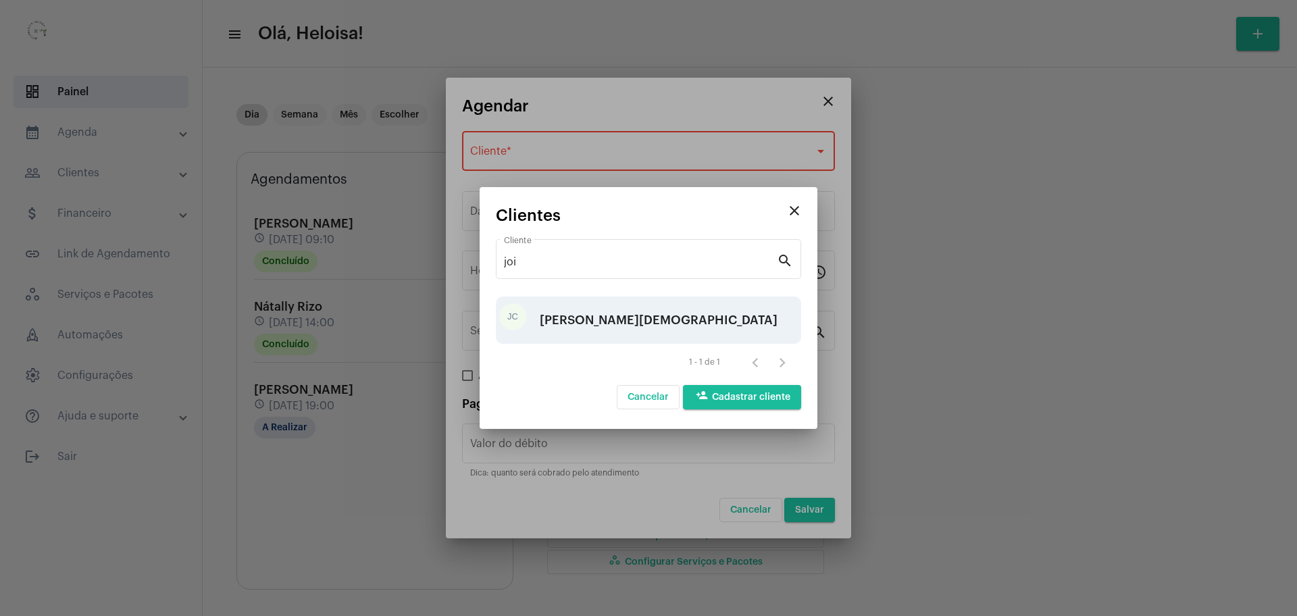
click at [593, 319] on div "[PERSON_NAME][DEMOGRAPHIC_DATA]" at bounding box center [659, 320] width 238 height 41
type input "R$"
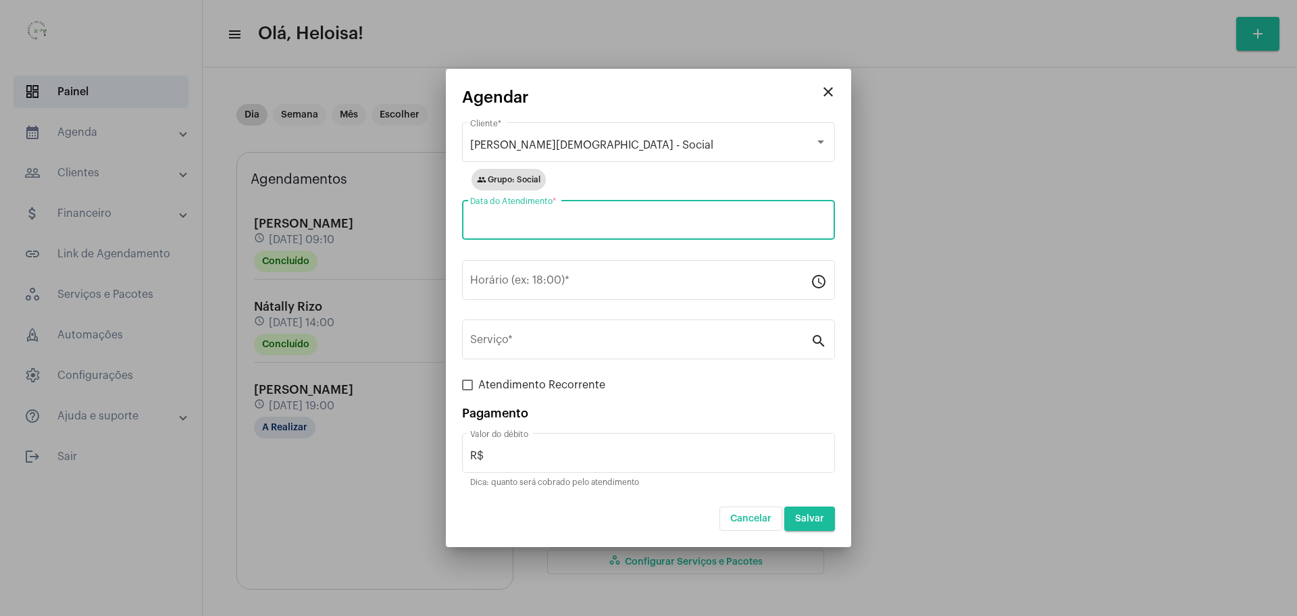
click at [562, 224] on input "Data do Atendimento *" at bounding box center [648, 223] width 357 height 12
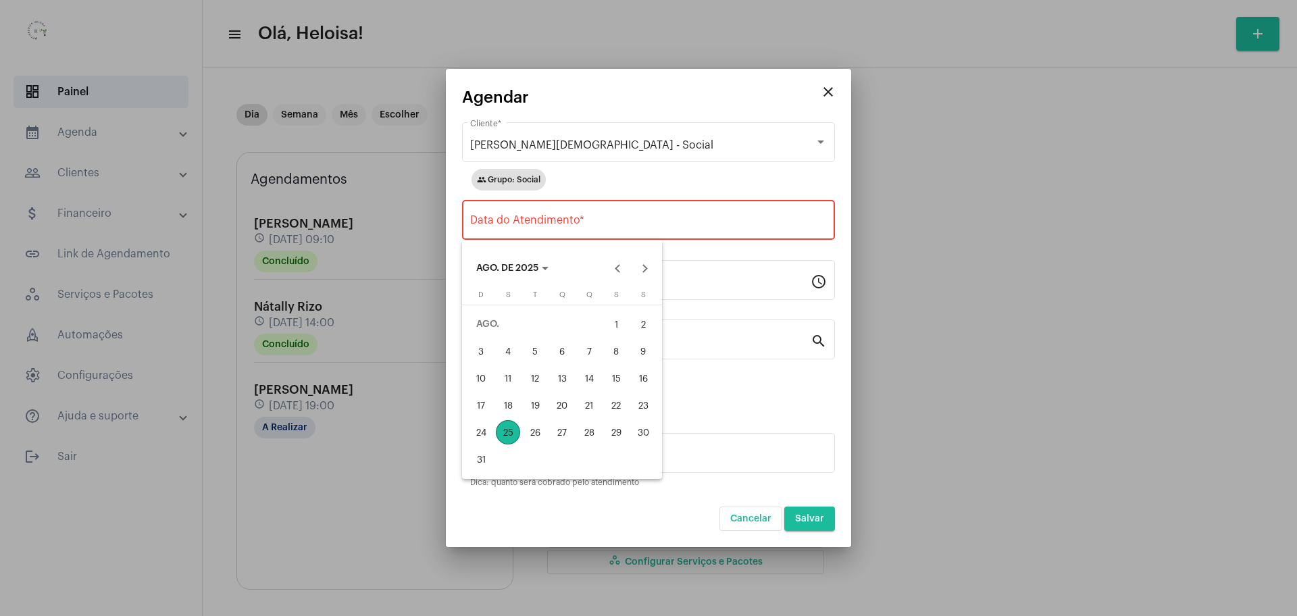
click at [509, 433] on div "25" at bounding box center [508, 432] width 24 height 24
type input "[DATE]"
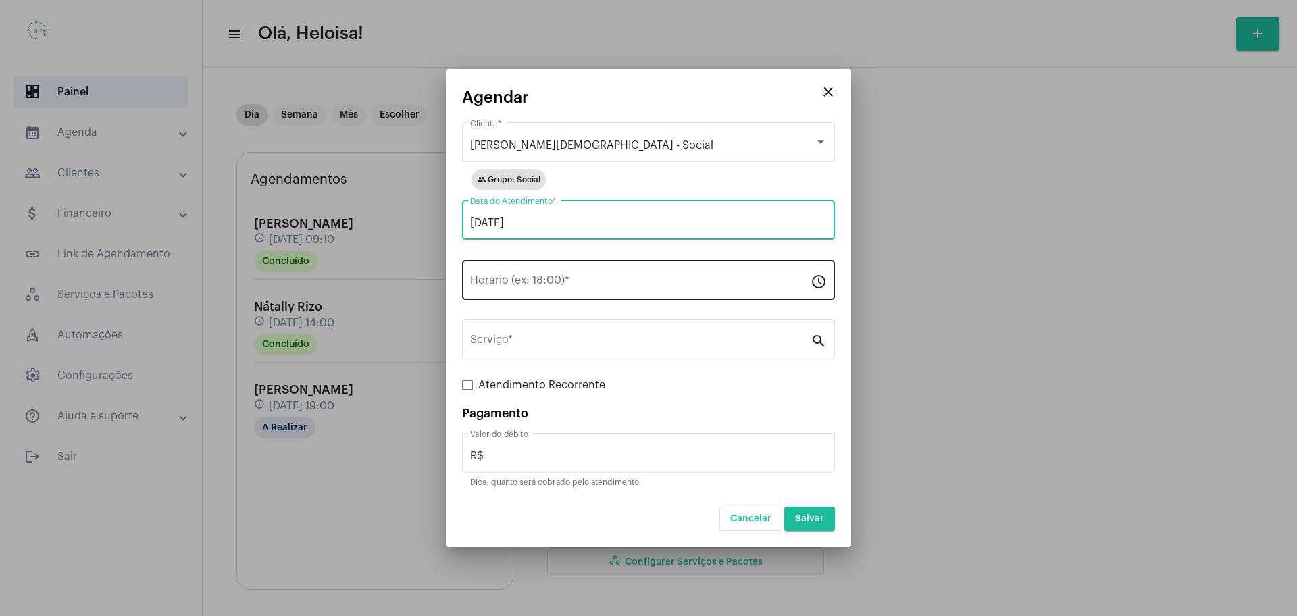
click at [507, 287] on input "Horário (ex: 18:00) *" at bounding box center [640, 283] width 341 height 12
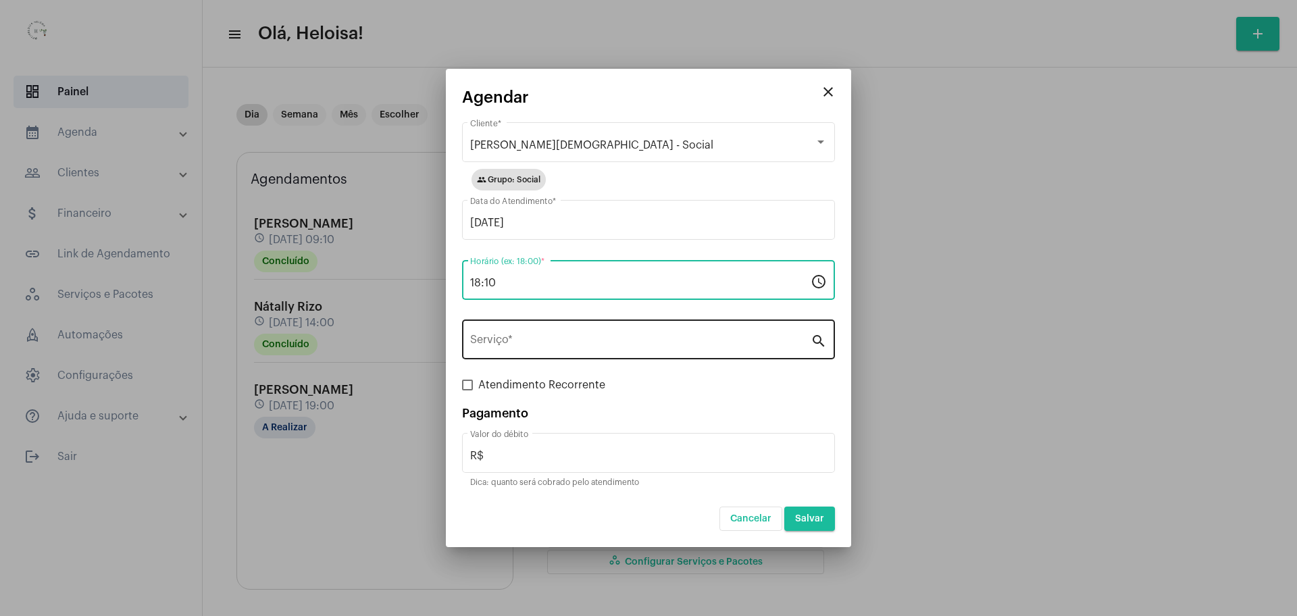
type input "18:10"
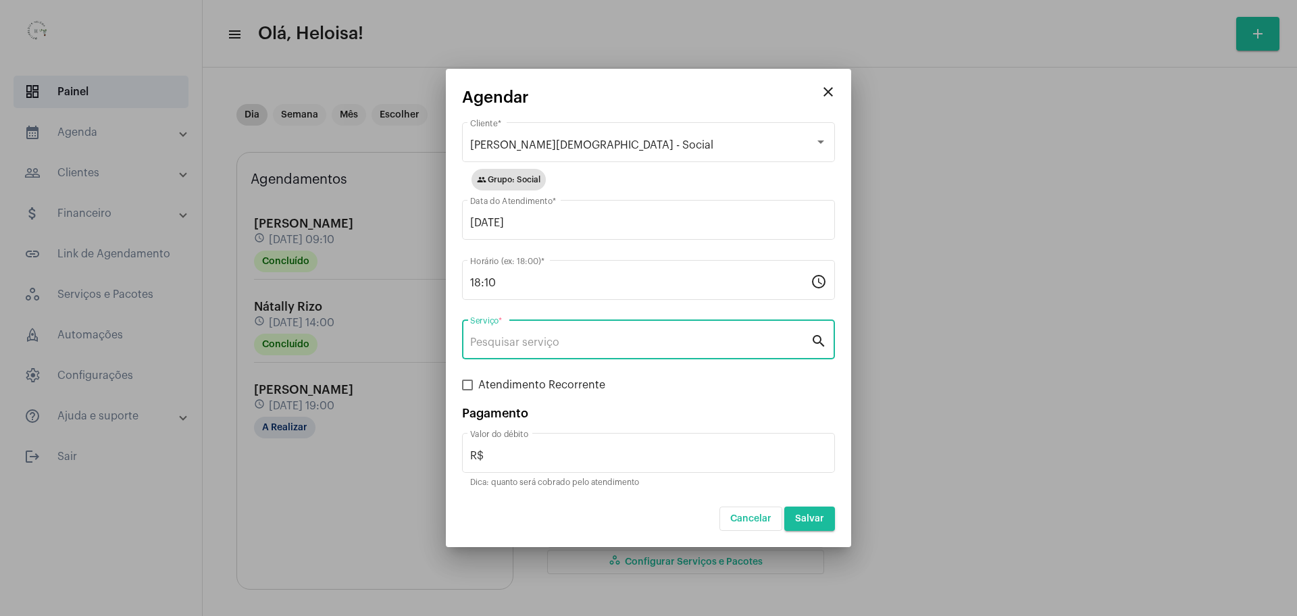
click at [564, 339] on input "Serviço *" at bounding box center [640, 343] width 341 height 12
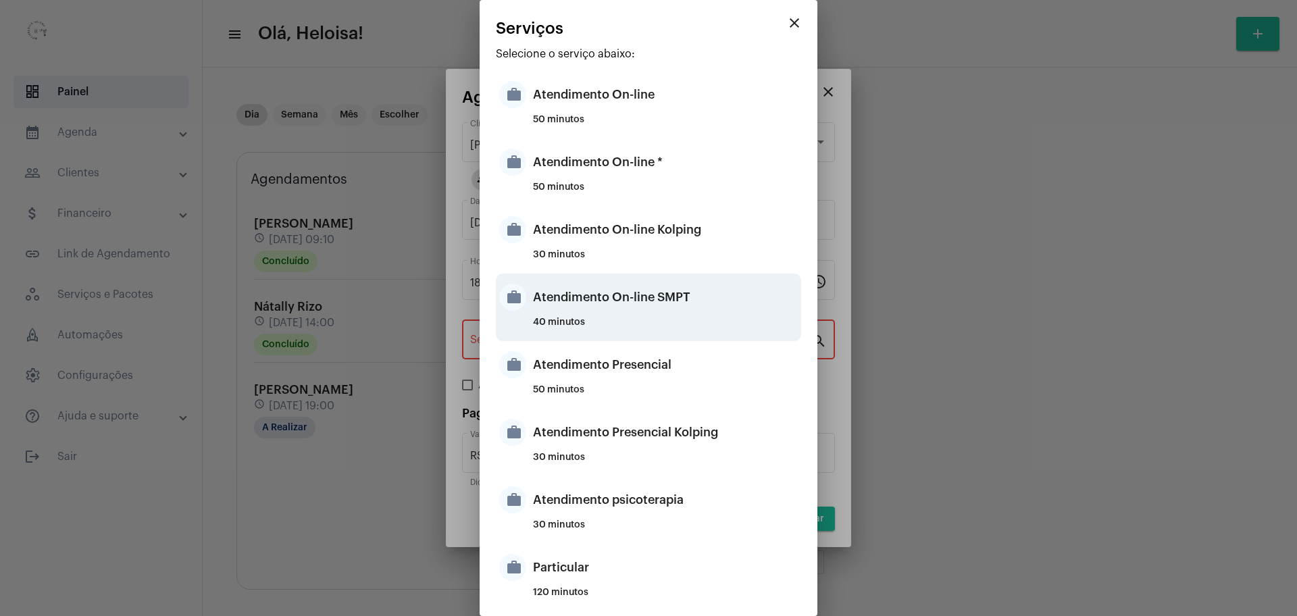
click at [574, 299] on div "Atendimento On-line SMPT" at bounding box center [665, 297] width 265 height 41
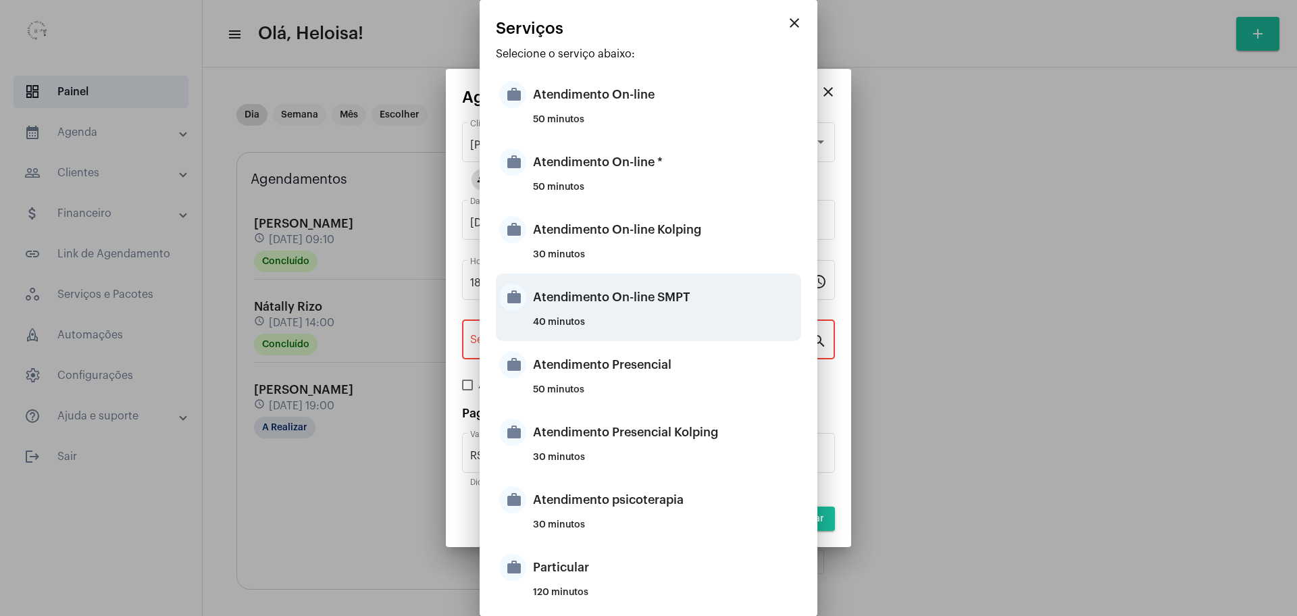
type input "Atendimento On-line SMPT"
type input "R$ 150"
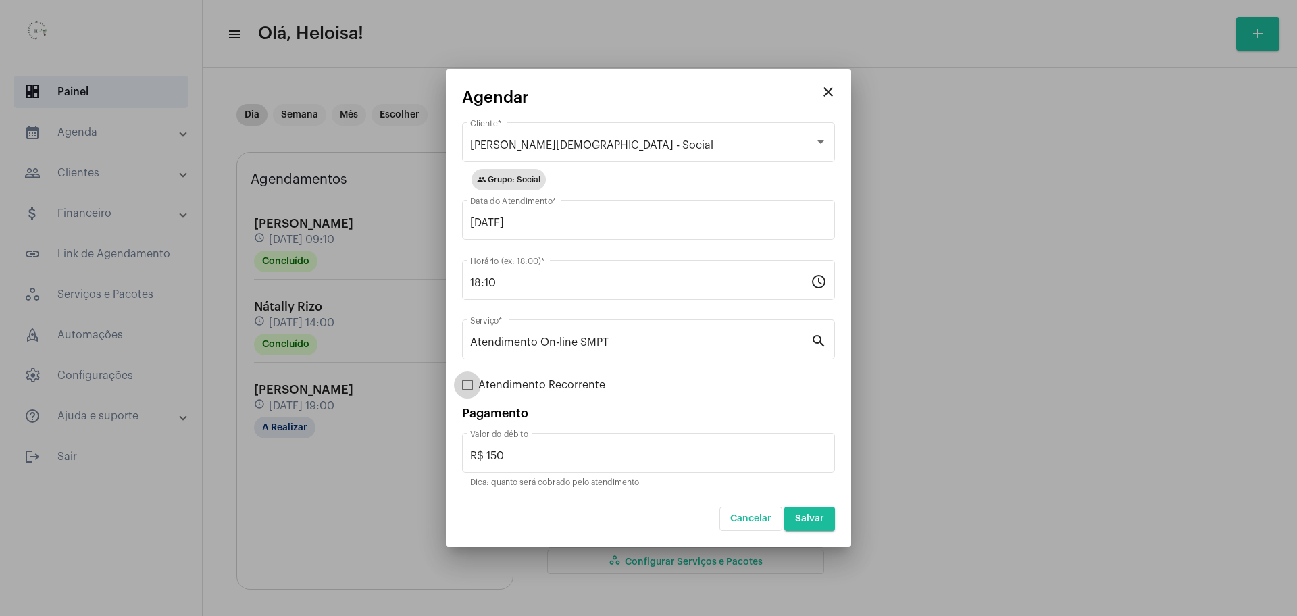
click at [467, 384] on span at bounding box center [467, 385] width 11 height 11
click at [467, 391] on input "Atendimento Recorrente" at bounding box center [467, 391] width 1 height 1
checkbox input "true"
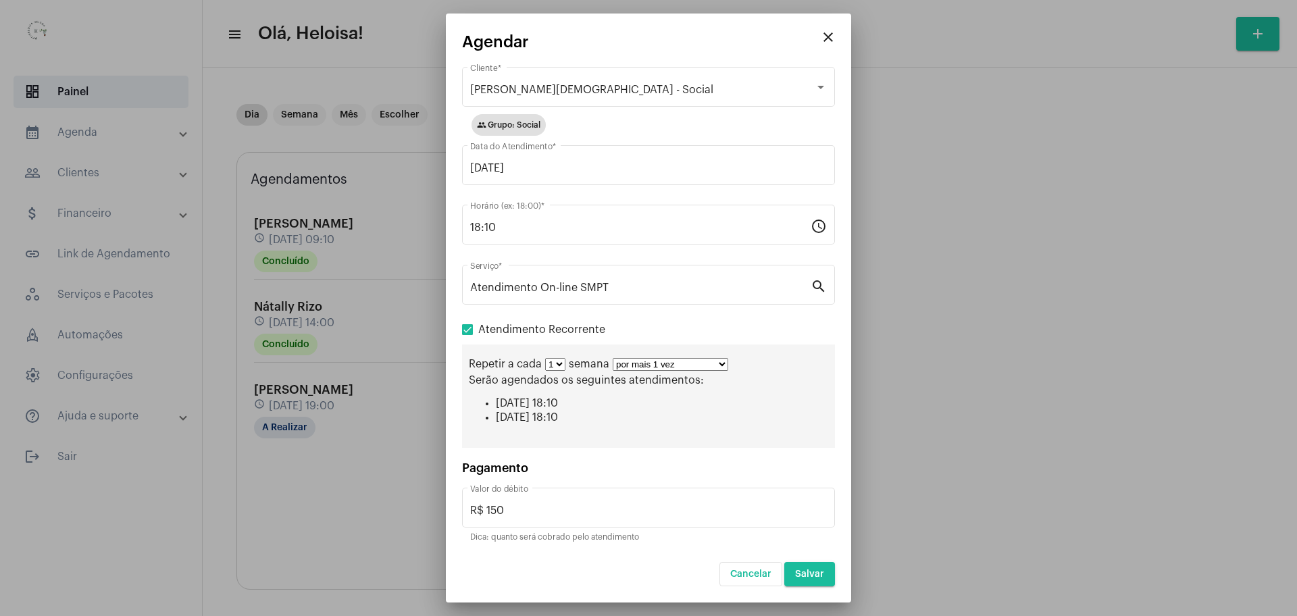
click at [694, 370] on select "por mais 1 vez por mais 2 vezes por mais 3 vezes por mais 4 vezes por mais 5 ve…" at bounding box center [671, 364] width 116 height 13
select select "9: 10"
click at [613, 358] on select "por mais 1 vez por mais 2 vezes por mais 3 vezes por mais 4 vezes por mais 5 ve…" at bounding box center [671, 364] width 116 height 13
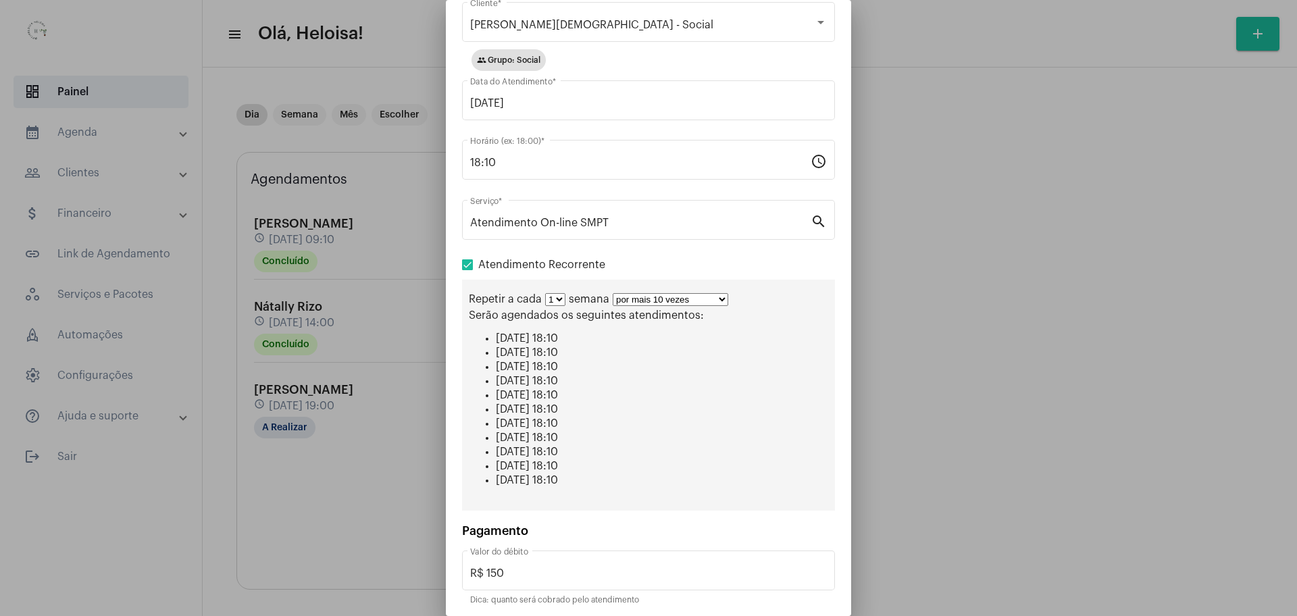
scroll to position [101, 0]
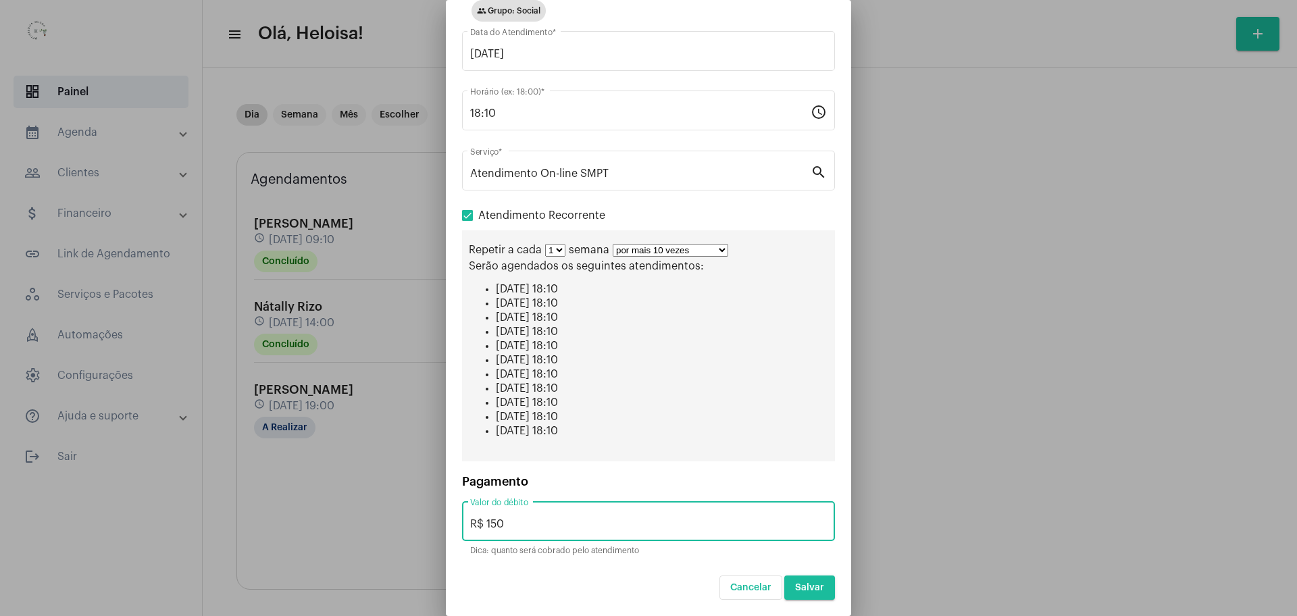
drag, startPoint x: 518, startPoint y: 524, endPoint x: 488, endPoint y: 524, distance: 30.4
click at [488, 524] on input "R$ 150" at bounding box center [648, 524] width 357 height 12
type input "R$ 50"
click at [824, 435] on mat-dialog-container "close Agendar [PERSON_NAME][DEMOGRAPHIC_DATA] - Social Cliente * group Grupo: S…" at bounding box center [648, 308] width 405 height 616
click at [804, 592] on span "Salvar" at bounding box center [809, 587] width 29 height 9
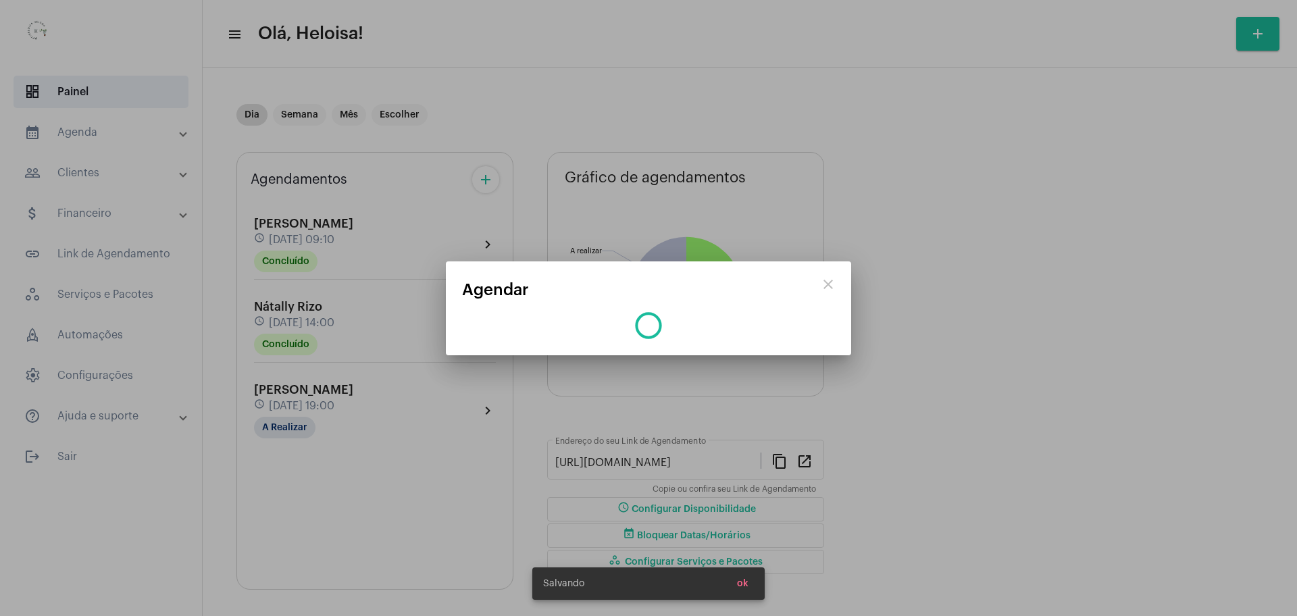
scroll to position [0, 0]
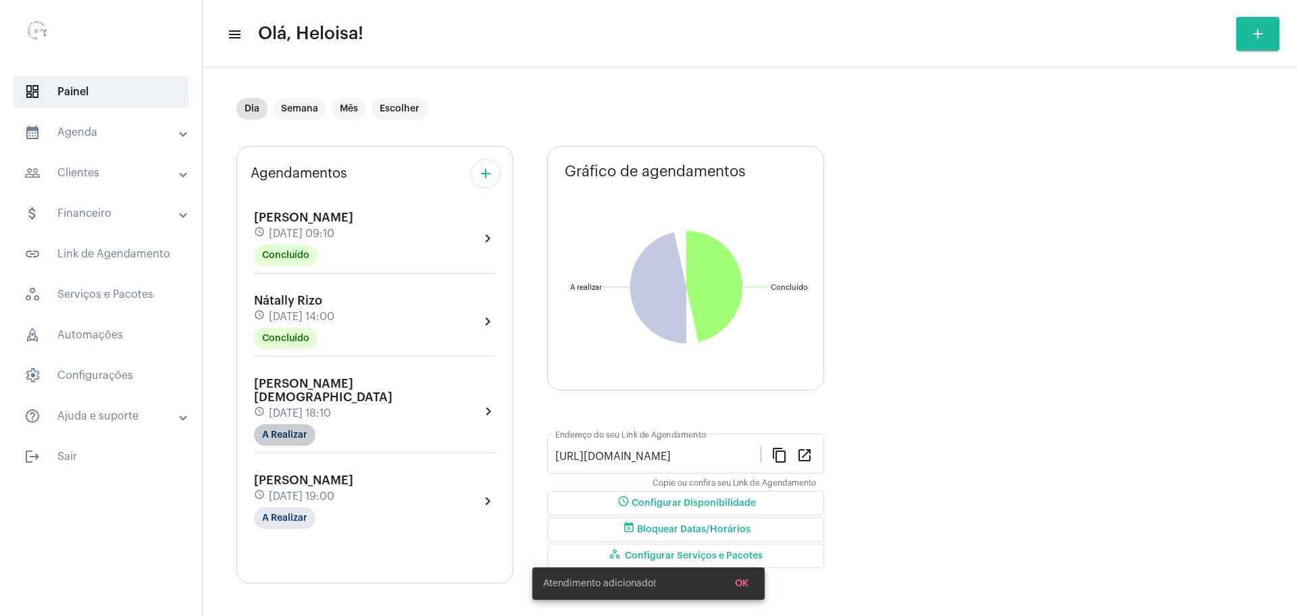
scroll to position [7, 0]
click at [305, 489] on span "[DATE] 19:00" at bounding box center [302, 495] width 66 height 12
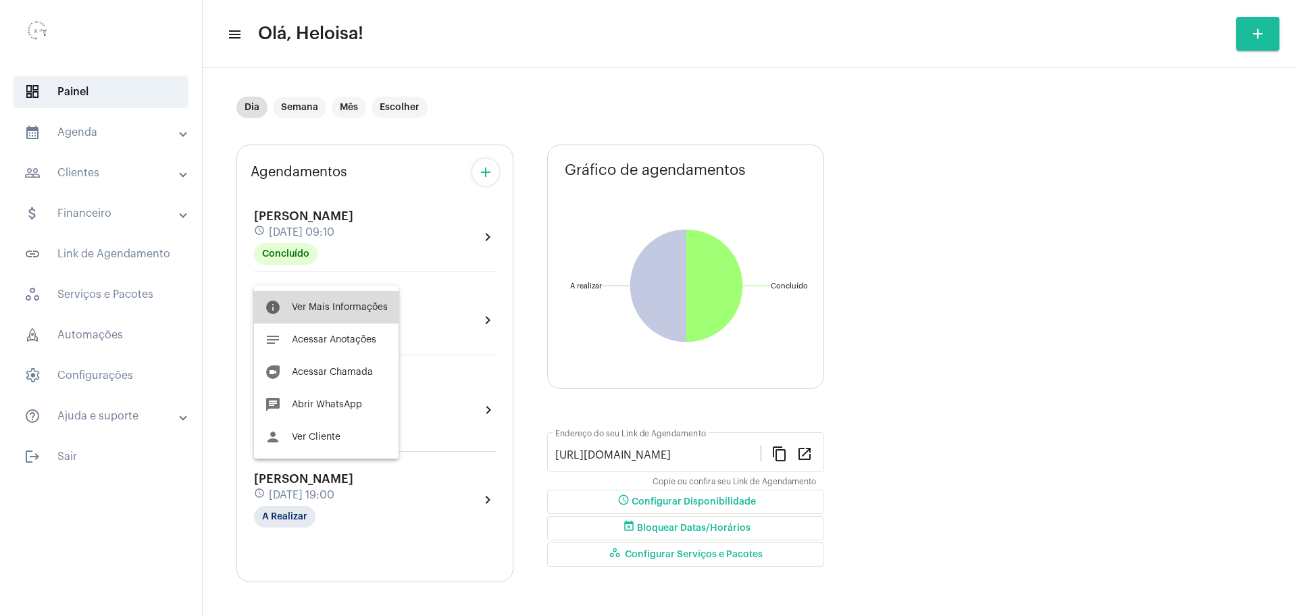
click at [342, 303] on span "Ver Mais Informações" at bounding box center [340, 307] width 96 height 9
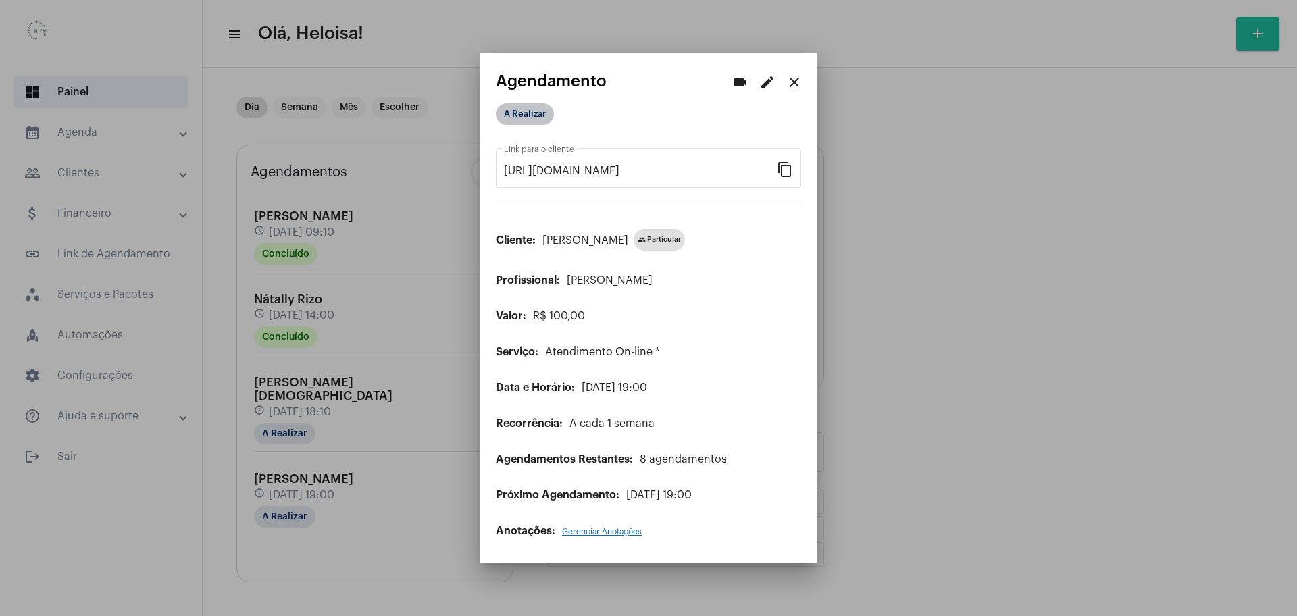
drag, startPoint x: 521, startPoint y: 115, endPoint x: 718, endPoint y: 117, distance: 197.3
click at [671, 112] on div "A Realizar" at bounding box center [648, 117] width 305 height 28
click at [767, 84] on mat-icon "edit" at bounding box center [768, 82] width 16 height 16
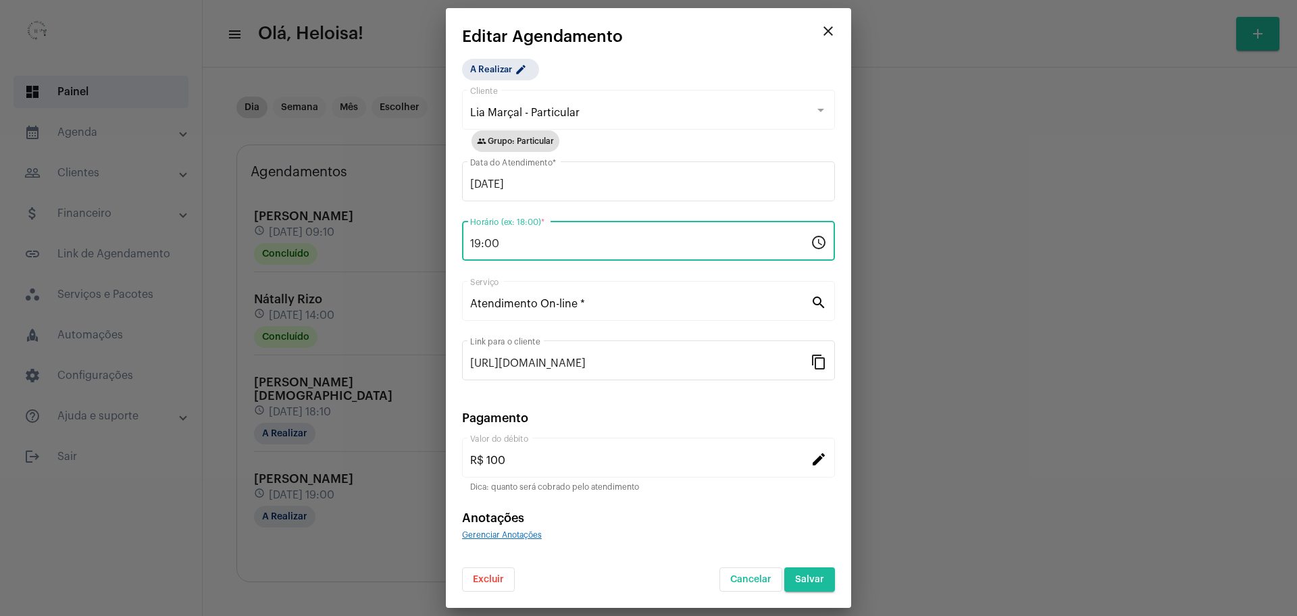
click at [537, 243] on input "19:00" at bounding box center [640, 244] width 341 height 12
drag, startPoint x: 526, startPoint y: 243, endPoint x: 439, endPoint y: 226, distance: 89.3
click at [439, 226] on div "videocam edit close Agendamento A Realizar [URL][DOMAIN_NAME] Link para o clien…" at bounding box center [648, 308] width 1297 height 616
type input "17:00"
click at [750, 55] on app-create-edit-schedule "close Editar Agendamento A Realizar edit Lia Marçal - Particular Cliente group …" at bounding box center [648, 310] width 373 height 564
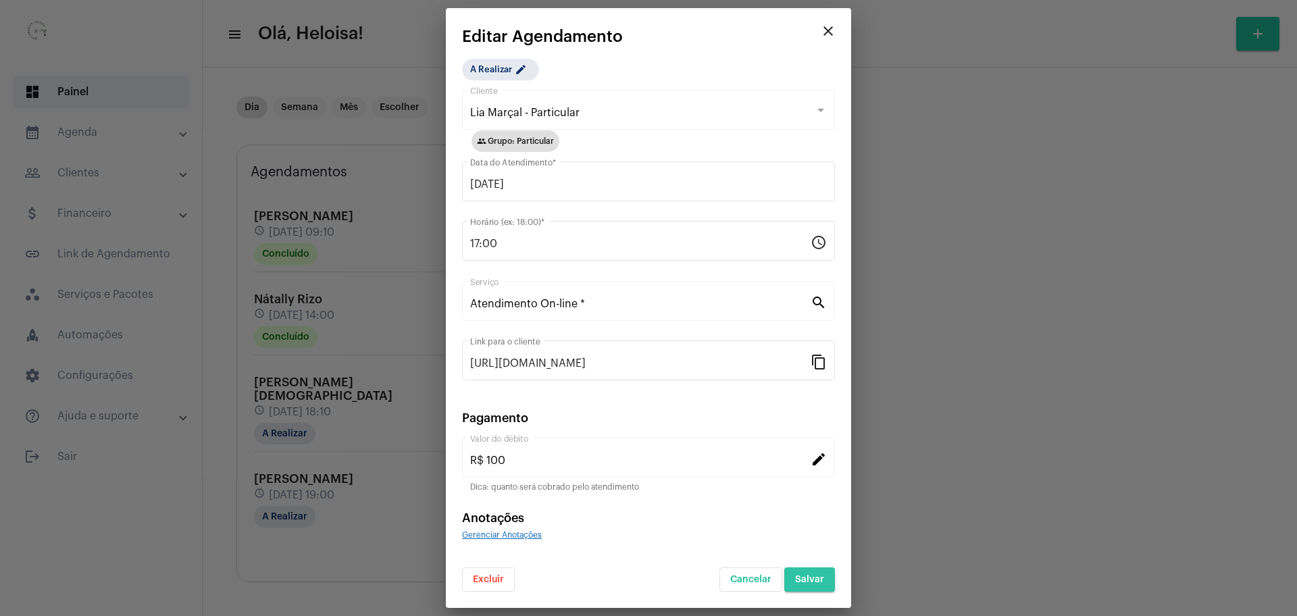
click at [818, 572] on button "Salvar" at bounding box center [810, 580] width 51 height 24
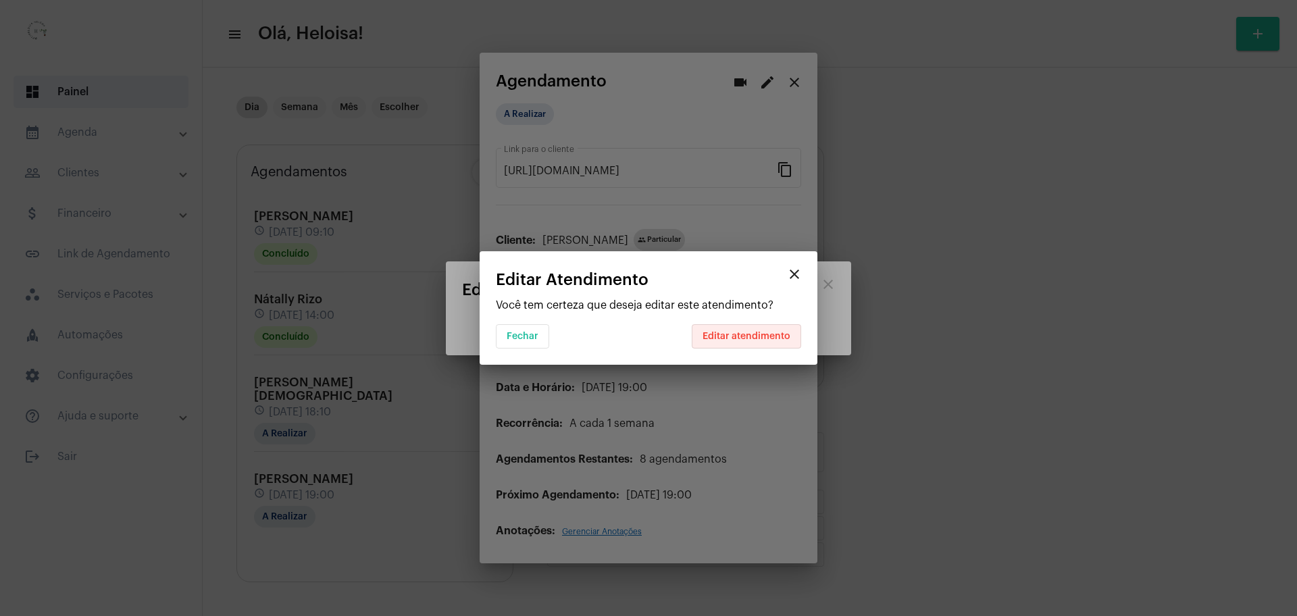
click at [771, 332] on span "Editar atendimento" at bounding box center [747, 336] width 88 height 9
